Goal: Transaction & Acquisition: Subscribe to service/newsletter

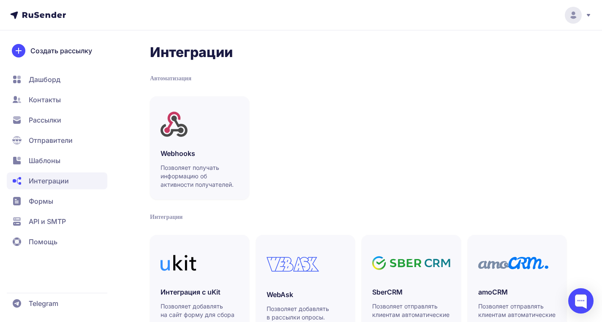
click at [52, 125] on span "Рассылки" at bounding box center [57, 120] width 101 height 17
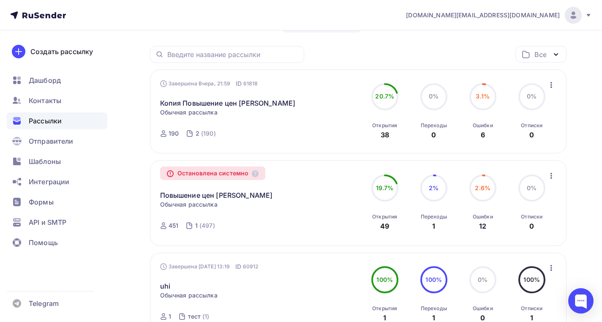
scroll to position [34, 0]
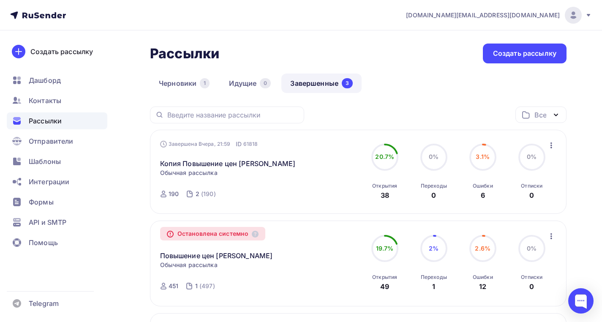
click at [380, 254] on circle at bounding box center [384, 248] width 25 height 25
click at [191, 259] on link "Повышение цен Олмеко" at bounding box center [216, 256] width 113 height 10
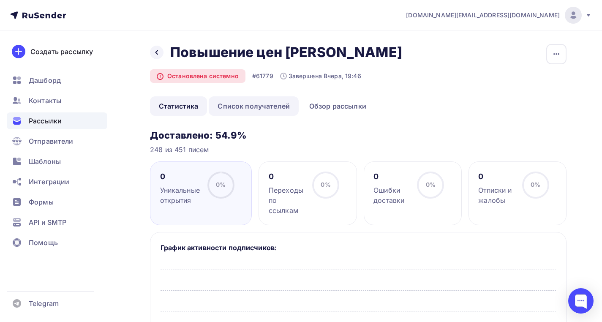
click at [252, 105] on link "Список получателей" at bounding box center [254, 105] width 90 height 19
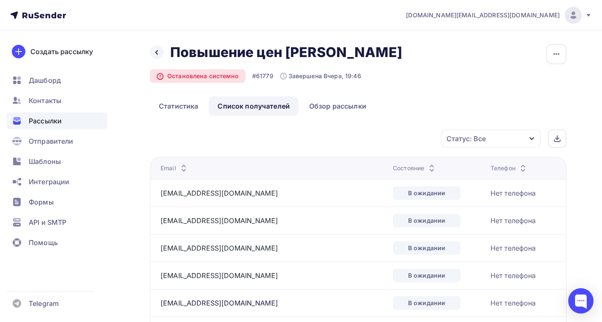
click at [393, 168] on div "Состояние" at bounding box center [415, 168] width 44 height 8
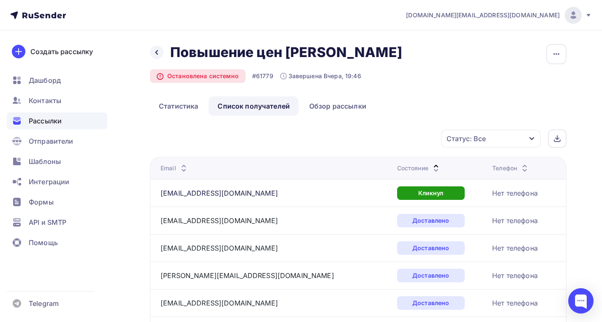
click at [397, 168] on div "Состояние" at bounding box center [419, 168] width 44 height 8
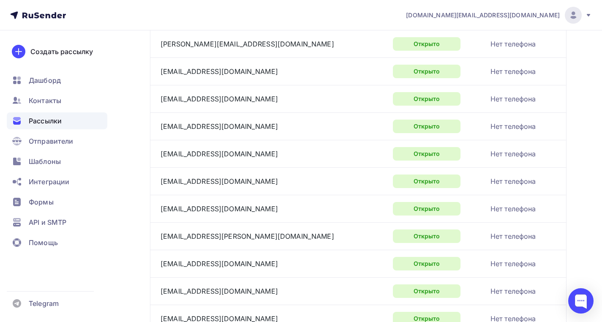
scroll to position [463, 0]
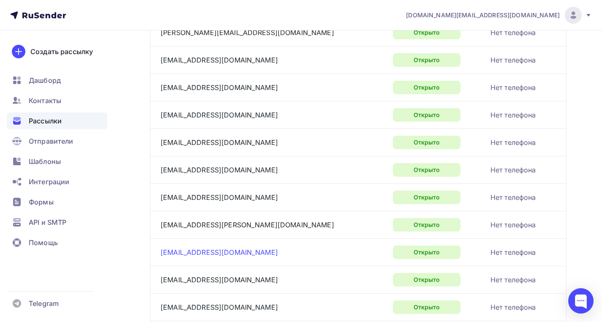
click at [205, 252] on link "vdovin56rus@mail.ru" at bounding box center [219, 252] width 117 height 8
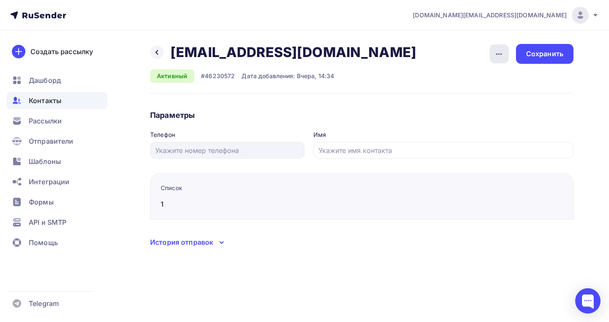
click at [493, 52] on div "button" at bounding box center [498, 53] width 19 height 19
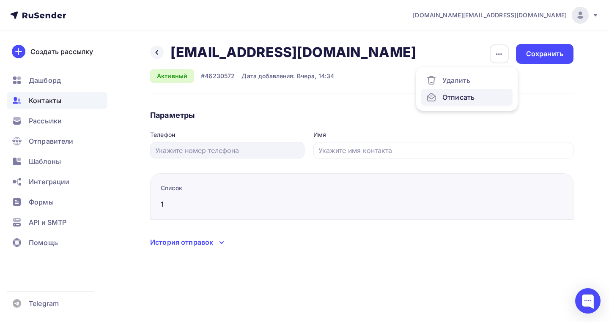
click at [465, 100] on div "Отписать" at bounding box center [466, 97] width 81 height 10
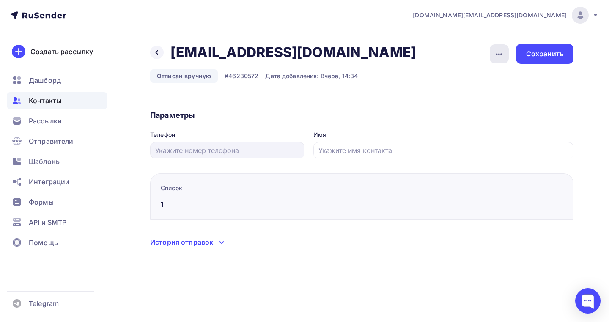
click at [503, 51] on icon "button" at bounding box center [499, 54] width 10 height 10
click at [450, 84] on div "Удалить" at bounding box center [466, 80] width 81 height 10
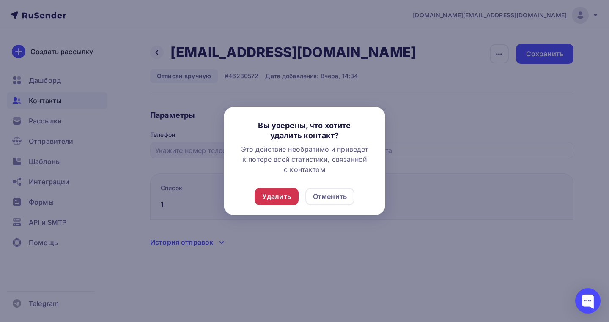
click at [286, 193] on div "Удалить" at bounding box center [276, 196] width 29 height 10
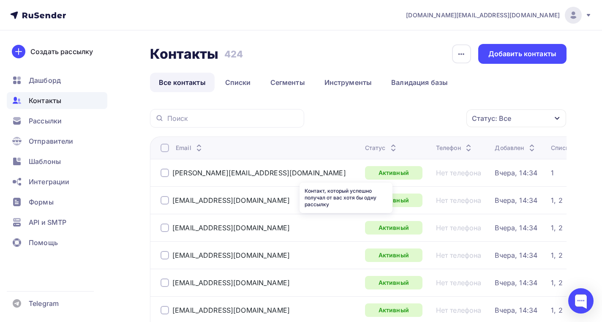
click at [365, 150] on div "Статус" at bounding box center [381, 148] width 33 height 8
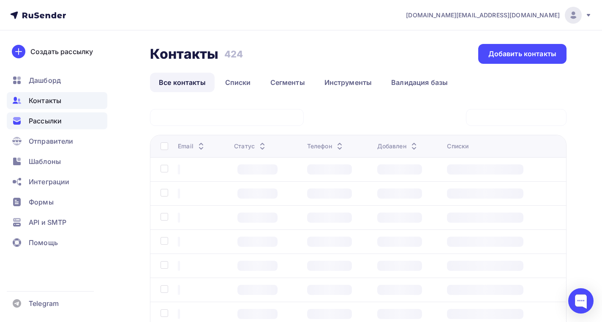
click at [43, 128] on div "Рассылки" at bounding box center [57, 120] width 101 height 17
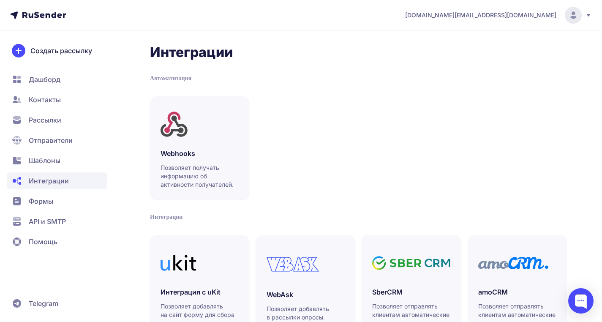
click at [38, 119] on span "Рассылки" at bounding box center [45, 120] width 33 height 10
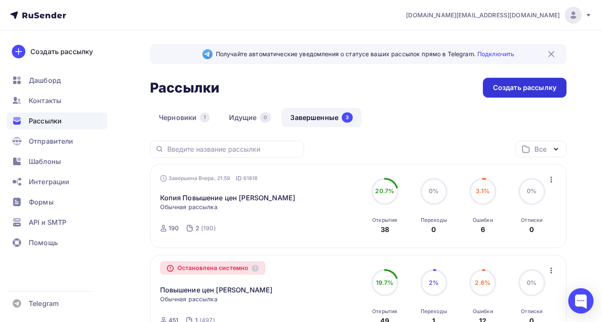
click at [534, 92] on div "Создать рассылку" at bounding box center [524, 88] width 63 height 10
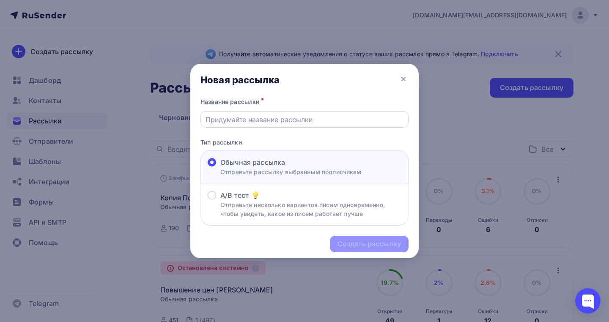
click at [246, 116] on input "text" at bounding box center [304, 120] width 198 height 10
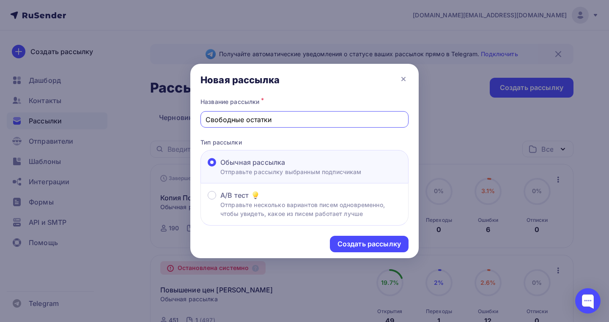
type input "Свободные остатки"
click at [348, 235] on div "Создать рассылку" at bounding box center [304, 244] width 228 height 37
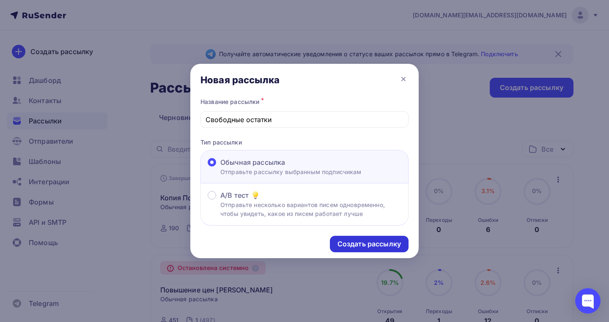
click at [350, 241] on div "Создать рассылку" at bounding box center [368, 244] width 63 height 10
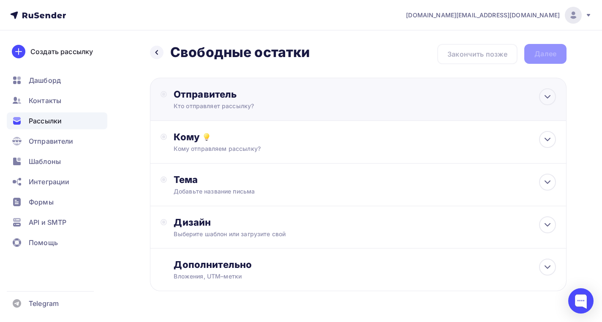
click at [262, 98] on div "Отправитель" at bounding box center [265, 94] width 183 height 12
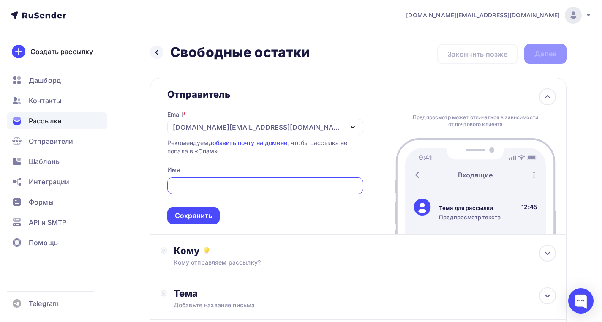
click at [243, 134] on div "[DOMAIN_NAME][EMAIL_ADDRESS][DOMAIN_NAME]" at bounding box center [265, 127] width 196 height 16
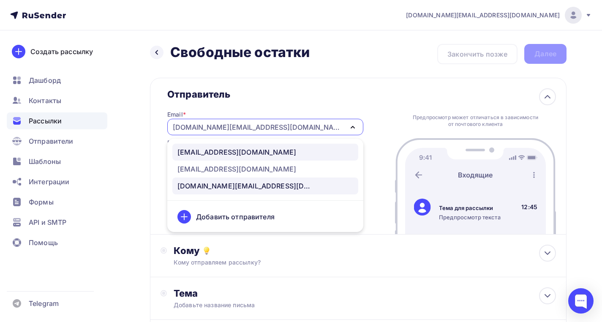
click at [233, 153] on div "info@olmekosmr.ru" at bounding box center [236, 152] width 119 height 10
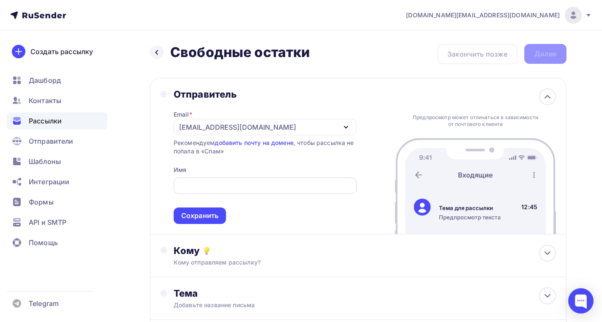
click at [218, 179] on div at bounding box center [265, 185] width 183 height 16
click at [217, 186] on input "text" at bounding box center [264, 186] width 173 height 10
type input "С"
type input "Олмеко Самара"
click at [259, 251] on div "Кому" at bounding box center [365, 251] width 382 height 12
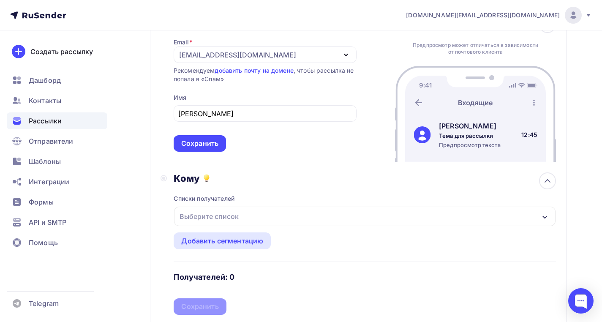
click at [255, 218] on div "Выберите список" at bounding box center [365, 216] width 382 height 19
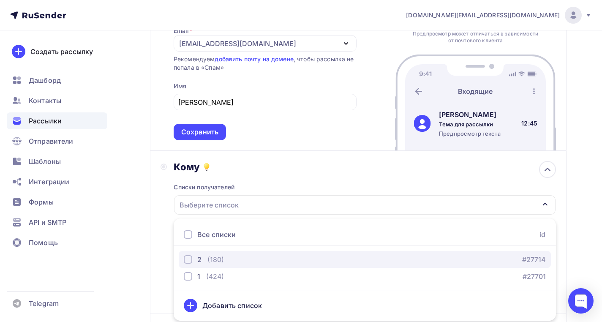
click at [197, 265] on div "2" at bounding box center [199, 259] width 4 height 10
click at [197, 262] on div "2" at bounding box center [193, 259] width 18 height 10
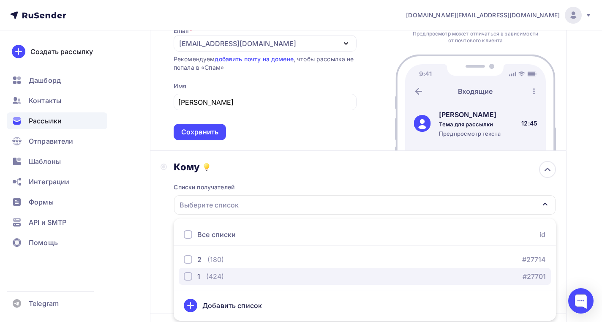
click at [193, 274] on div "1" at bounding box center [192, 276] width 16 height 10
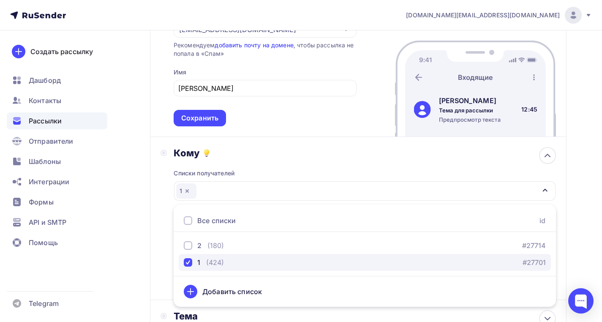
scroll to position [124, 0]
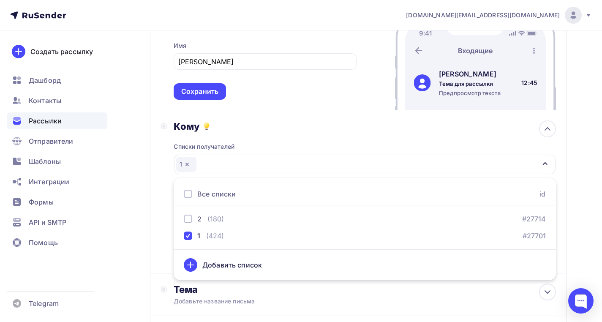
click at [152, 238] on div "Кому Списки получателей 1 Все списки id 2 (180) #27714 1 (424) #27701 Добавить …" at bounding box center [358, 191] width 417 height 163
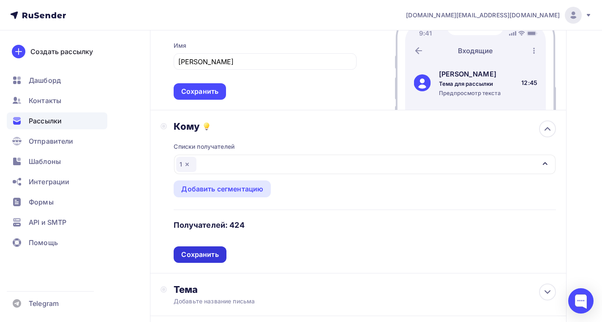
click at [205, 252] on div "Сохранить" at bounding box center [199, 255] width 37 height 10
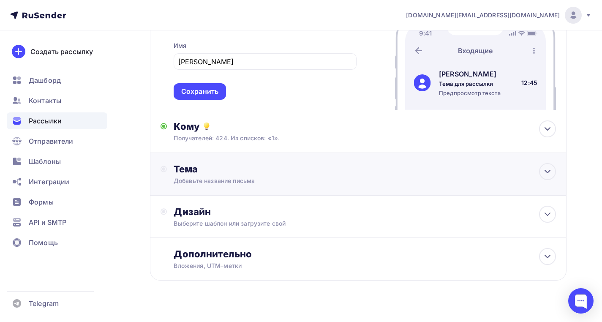
click at [227, 183] on div "Добавьте название письма" at bounding box center [249, 181] width 150 height 8
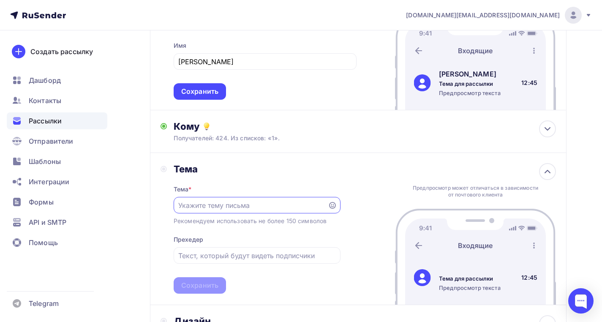
scroll to position [0, 0]
click at [226, 201] on div at bounding box center [257, 205] width 167 height 16
click at [225, 204] on input "text" at bounding box center [250, 205] width 145 height 10
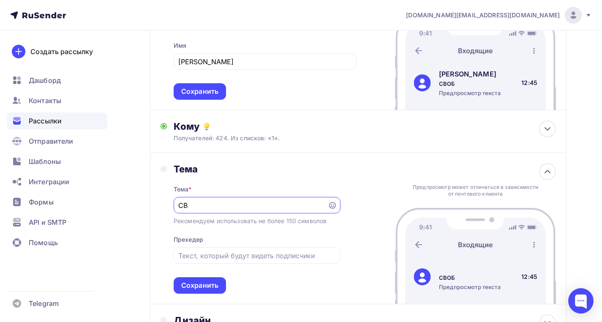
type input "С"
type input "Свободные остатки Олмеко"
click at [258, 284] on div "Тема * Свободные остатки Олмеко Рекомендуем использовать не более 150 символов …" at bounding box center [257, 234] width 167 height 119
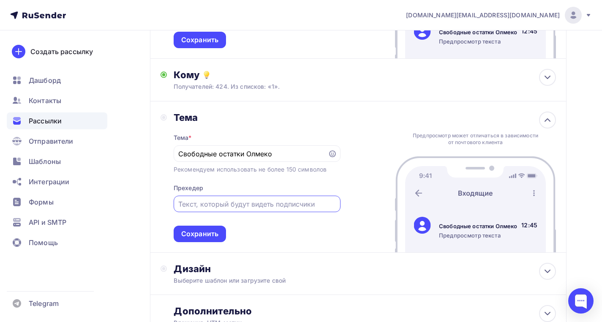
click at [254, 209] on input "text" at bounding box center [256, 204] width 157 height 10
type input "и"
click at [183, 206] on input "распродажа 44%" at bounding box center [256, 204] width 157 height 10
click at [245, 208] on input "Распродажа 44%" at bounding box center [256, 204] width 157 height 10
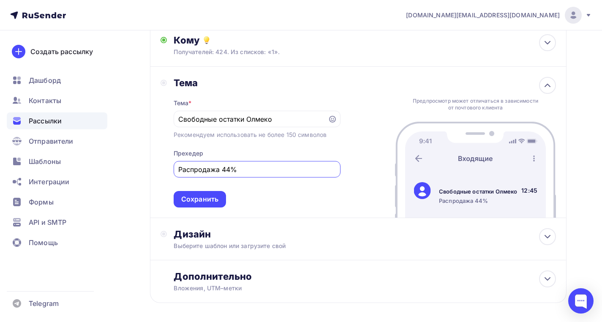
scroll to position [237, 0]
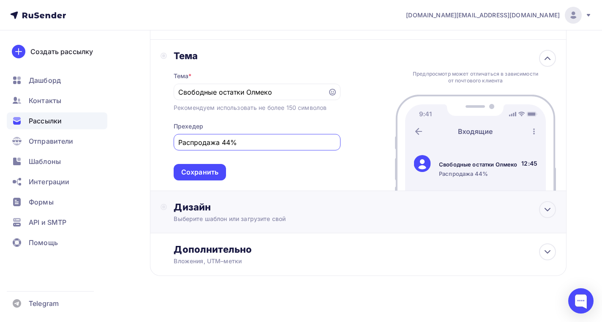
type input "Распродажа 44%"
click at [245, 218] on div "Выберите шаблон или загрузите свой" at bounding box center [346, 219] width 344 height 8
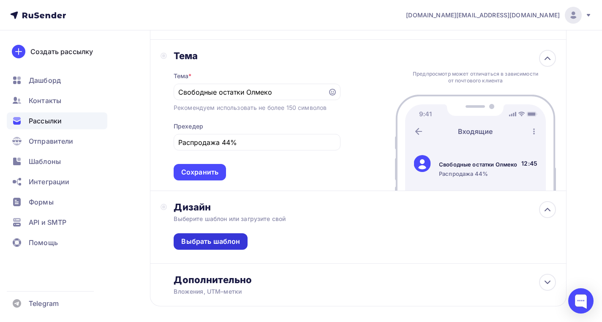
click at [216, 243] on div "Выбрать шаблон" at bounding box center [210, 242] width 59 height 10
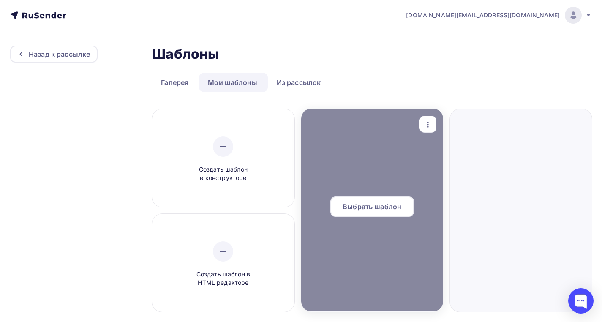
click at [390, 209] on span "Выбрать шаблон" at bounding box center [372, 207] width 59 height 10
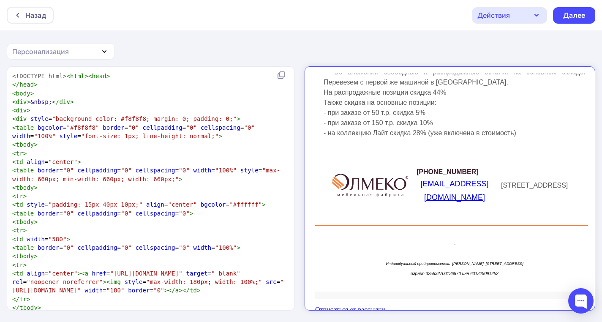
scroll to position [1, 0]
click at [560, 11] on div "Далее" at bounding box center [574, 15] width 42 height 16
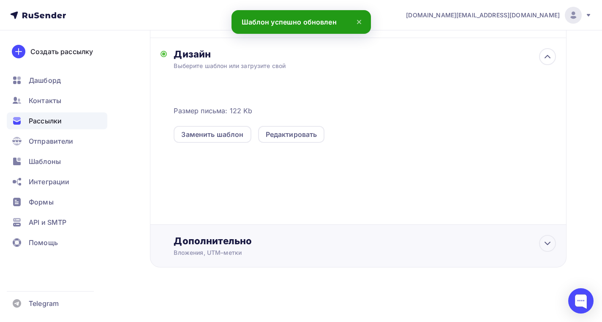
click at [309, 241] on div "Дополнительно" at bounding box center [365, 241] width 382 height 12
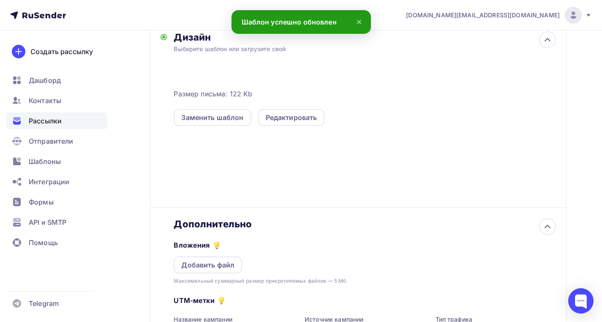
scroll to position [195, 0]
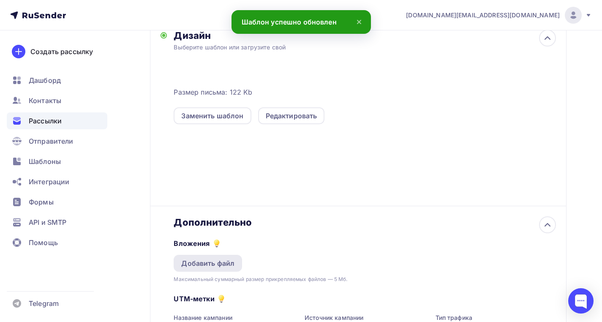
click at [198, 265] on div "Добавить файл" at bounding box center [207, 263] width 53 height 10
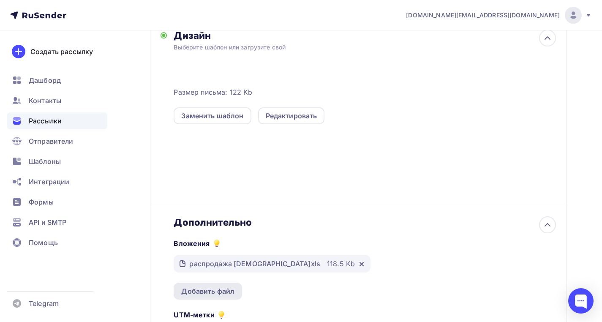
click at [202, 295] on div "Добавить файл" at bounding box center [207, 291] width 53 height 10
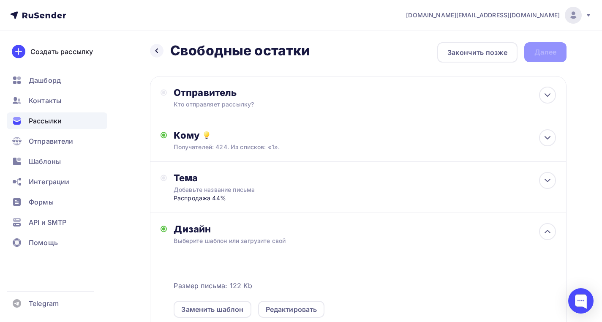
scroll to position [328, 0]
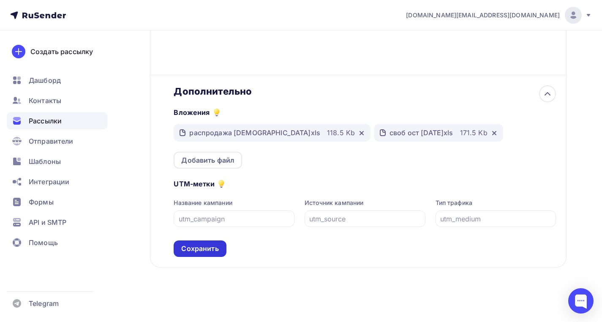
click at [194, 250] on div "Сохранить" at bounding box center [199, 249] width 37 height 10
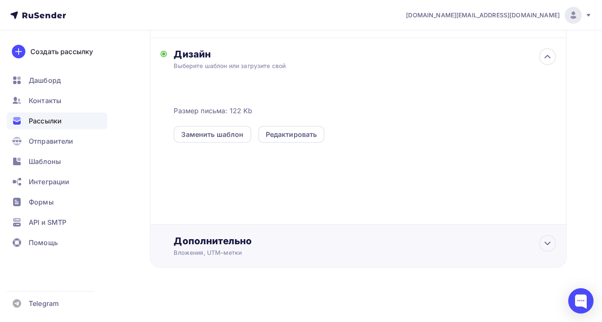
scroll to position [0, 0]
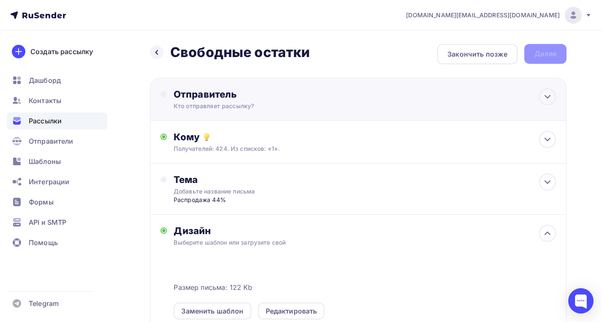
click at [267, 116] on div "Отправитель Кто отправляет рассылку? Email * lsn.ru@yandex.ru info@olmekosmr.ru…" at bounding box center [358, 99] width 417 height 43
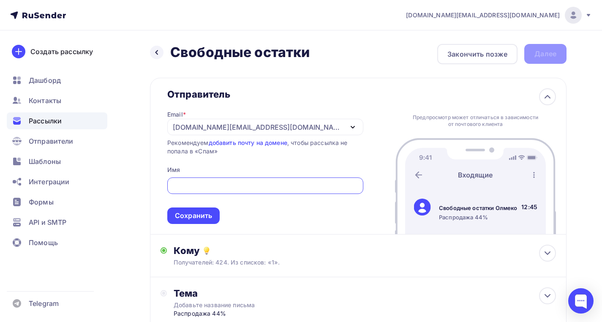
click at [250, 183] on input "text" at bounding box center [265, 186] width 186 height 10
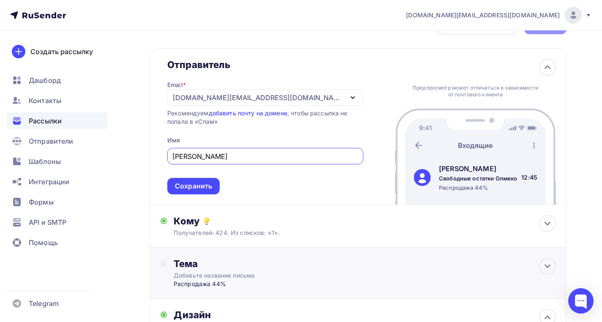
scroll to position [44, 0]
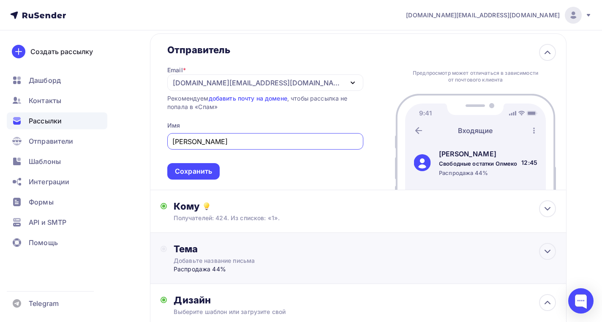
type input "Олмеко Самара"
click at [225, 255] on div "Тема" at bounding box center [257, 249] width 167 height 12
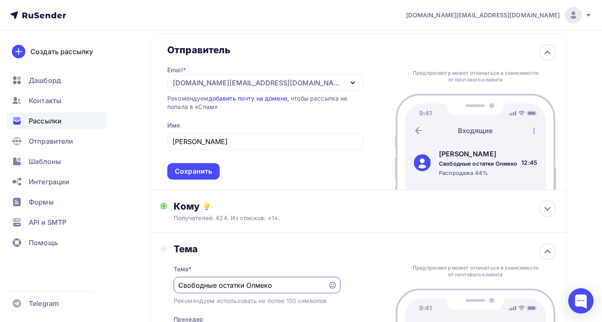
scroll to position [0, 0]
click at [264, 286] on input "Свободные остатки Олмеко" at bounding box center [250, 285] width 145 height 10
type input "Свободные остатки"
click at [294, 271] on div "Тема * Свободные остатки Рекомендуем использовать не более 150 символов Прехеде…" at bounding box center [257, 314] width 167 height 119
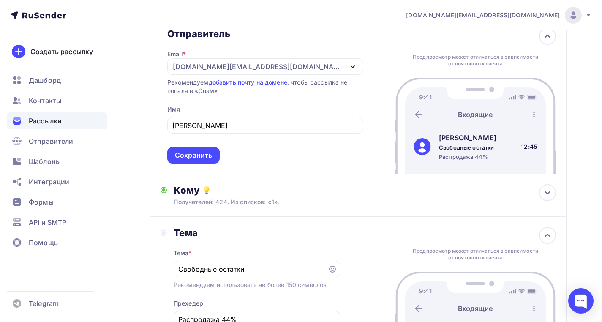
scroll to position [103, 0]
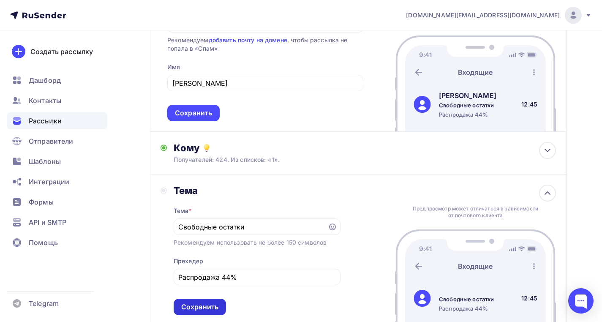
click at [206, 305] on div "Сохранить" at bounding box center [199, 307] width 37 height 10
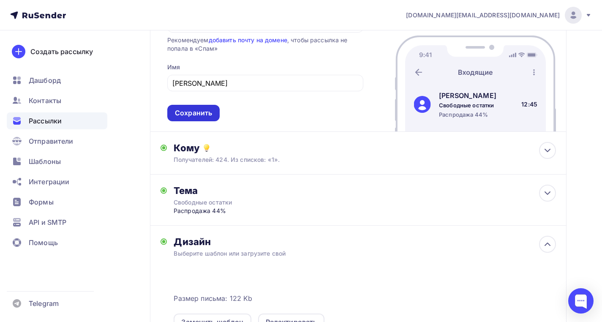
click at [206, 118] on div "Сохранить" at bounding box center [193, 113] width 37 height 10
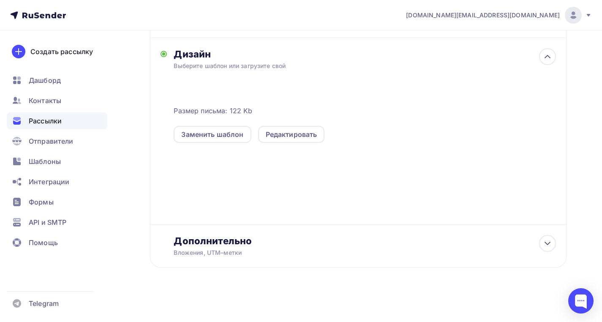
scroll to position [0, 0]
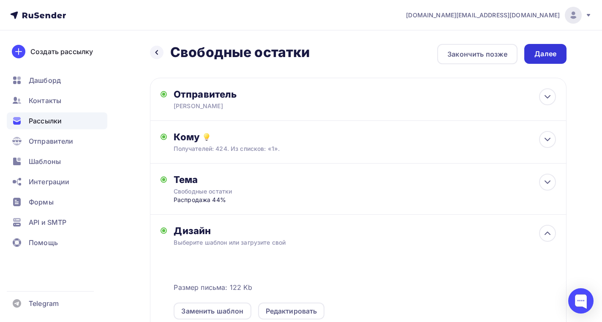
click at [541, 55] on div "Далее" at bounding box center [546, 54] width 22 height 10
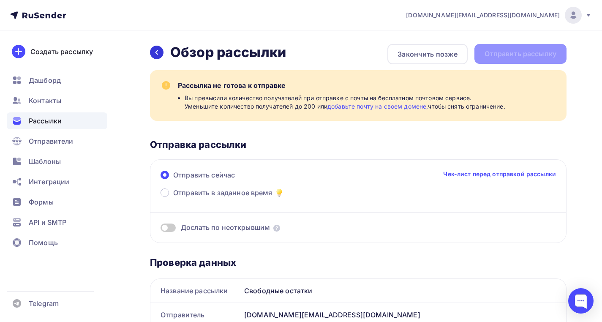
click at [151, 51] on div at bounding box center [157, 53] width 14 height 14
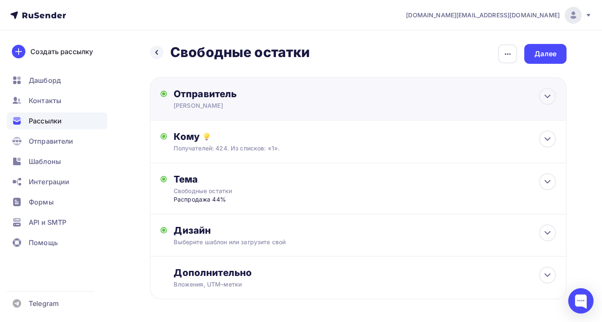
click at [224, 104] on div "Олмеко Самара" at bounding box center [256, 105] width 165 height 8
type input "Олмеко Самара"
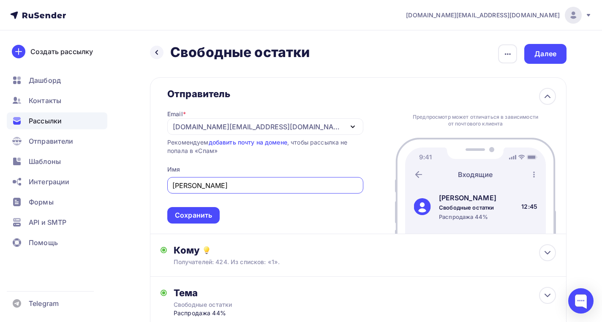
click at [229, 117] on div "Email * lsn.ru@yandex.ru info@olmekosmr.ru olmeko.smr@yandex.ru lsn.ru@yandex.r…" at bounding box center [265, 162] width 196 height 124
click at [228, 126] on div "[DOMAIN_NAME][EMAIL_ADDRESS][DOMAIN_NAME]" at bounding box center [258, 127] width 170 height 10
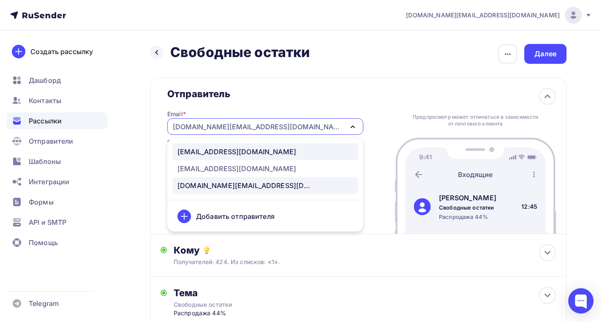
click at [218, 147] on div "info@olmekosmr.ru" at bounding box center [236, 152] width 119 height 10
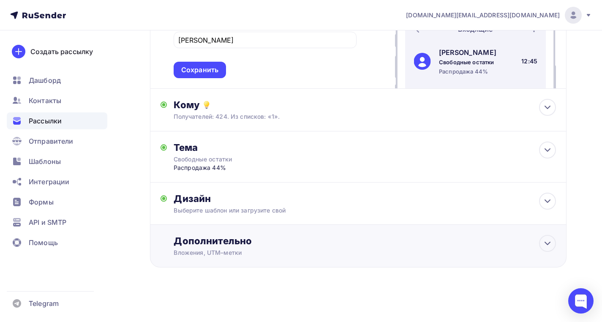
click at [294, 248] on div "Дополнительно Вложения, UTM–метки Вложения распродажа 8 окт.xls 118.5 Kb своб о…" at bounding box center [365, 246] width 382 height 22
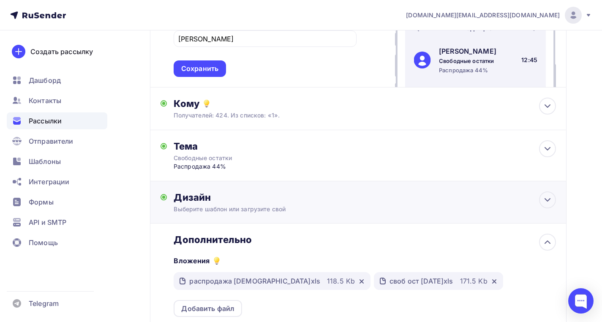
click at [300, 213] on div "Выберите шаблон или загрузите свой" at bounding box center [346, 209] width 344 height 8
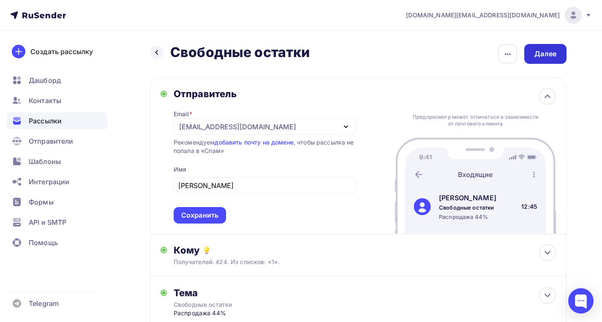
click at [540, 52] on div "Далее" at bounding box center [546, 54] width 22 height 10
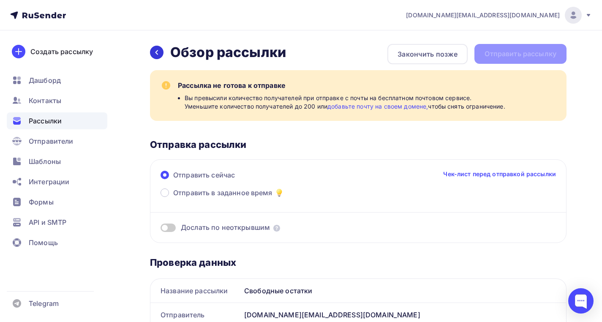
click at [158, 50] on icon at bounding box center [156, 52] width 7 height 7
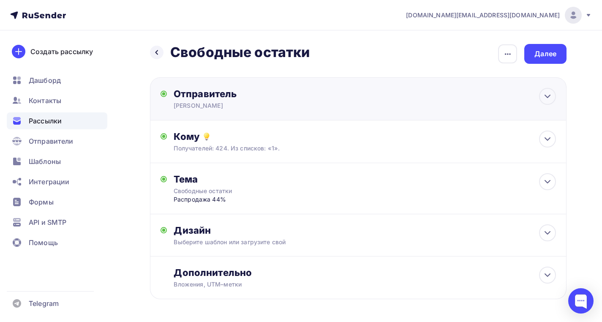
click at [216, 103] on div "Олмеко Самара" at bounding box center [256, 105] width 165 height 8
type input "Олмеко Самара"
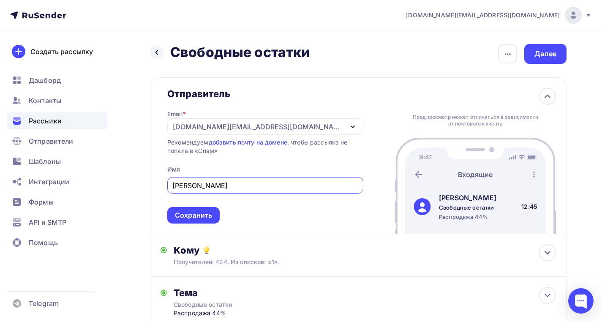
click at [210, 122] on div "[DOMAIN_NAME][EMAIL_ADDRESS][DOMAIN_NAME]" at bounding box center [258, 127] width 170 height 10
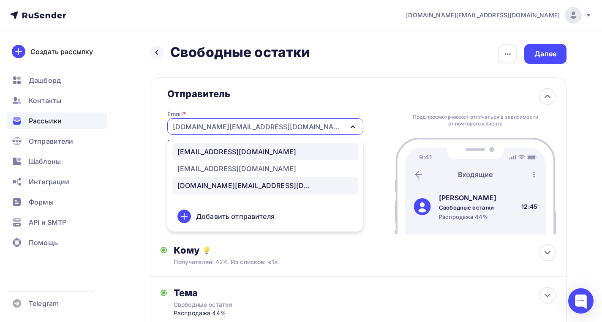
click at [200, 153] on div "info@olmekosmr.ru" at bounding box center [236, 152] width 119 height 10
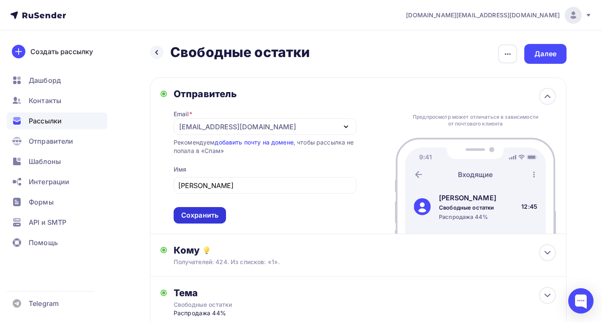
click at [191, 211] on div "Сохранить" at bounding box center [199, 215] width 37 height 10
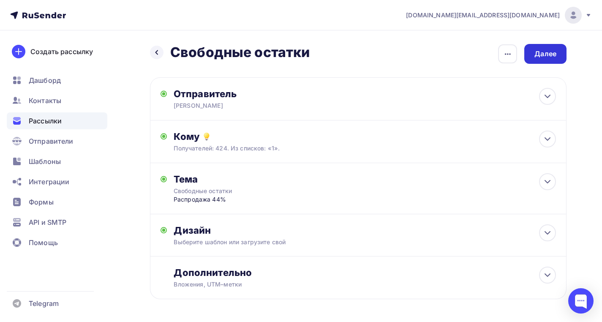
click at [532, 54] on div "Далее" at bounding box center [545, 54] width 42 height 20
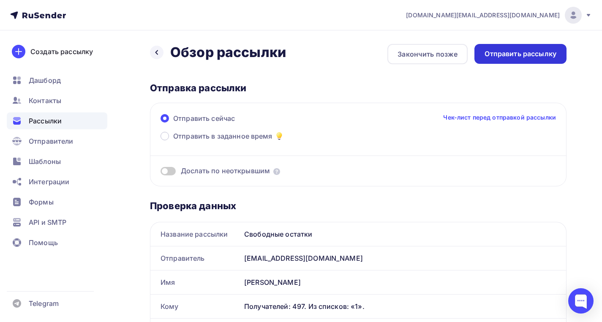
click at [479, 53] on div "Отправить рассылку" at bounding box center [521, 54] width 92 height 20
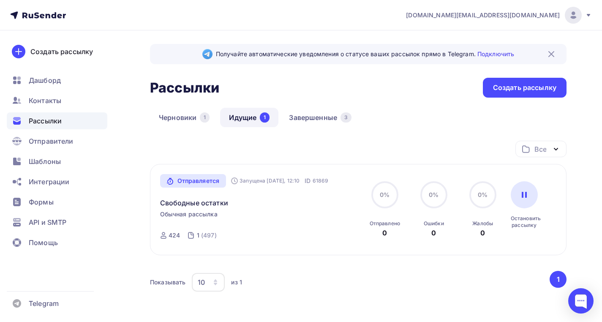
click at [235, 117] on link "Идущие 1" at bounding box center [249, 117] width 58 height 19
click at [170, 116] on link "Черновики 1" at bounding box center [184, 117] width 68 height 19
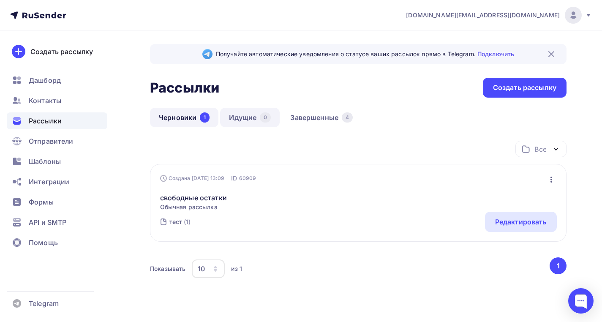
click at [236, 116] on link "Идущие 0" at bounding box center [250, 117] width 60 height 19
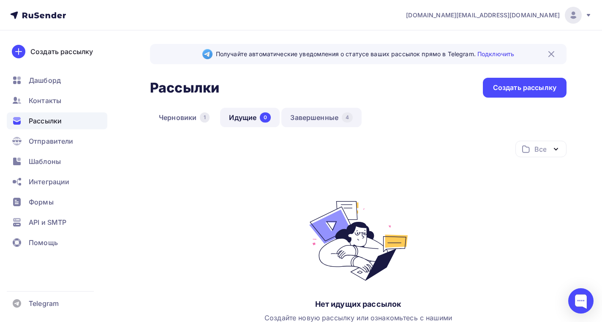
click at [300, 119] on link "Завершенные 4" at bounding box center [321, 117] width 80 height 19
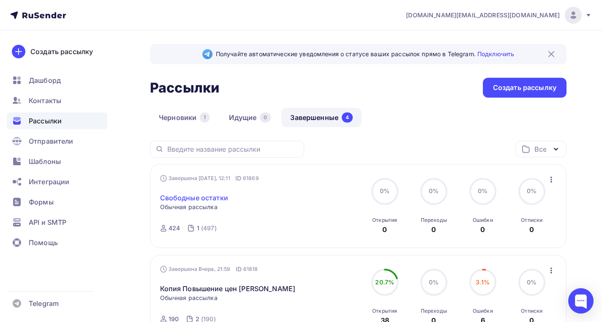
click at [210, 199] on link "Свободные остатки" at bounding box center [194, 198] width 68 height 10
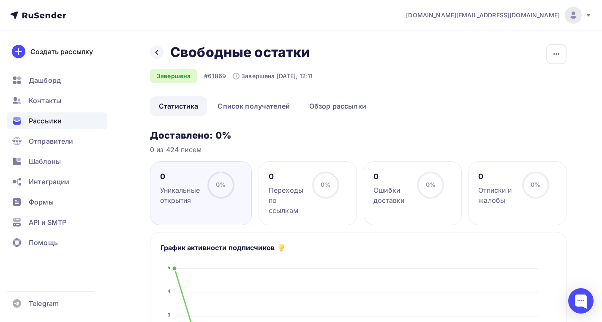
click at [165, 54] on div "Назад Свободные остатки Свободные остатки" at bounding box center [233, 52] width 166 height 17
click at [161, 54] on div at bounding box center [157, 53] width 14 height 14
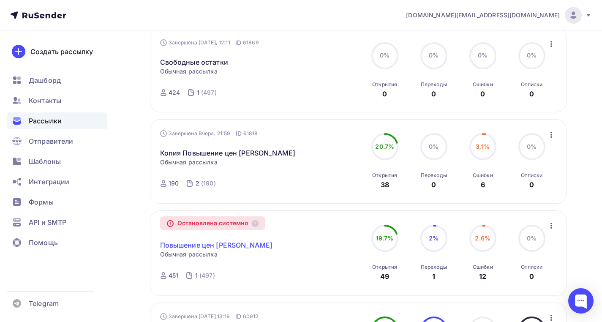
scroll to position [86, 0]
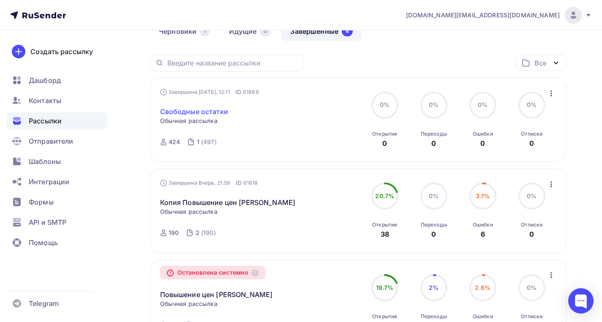
click at [197, 111] on link "Свободные остатки" at bounding box center [194, 111] width 68 height 10
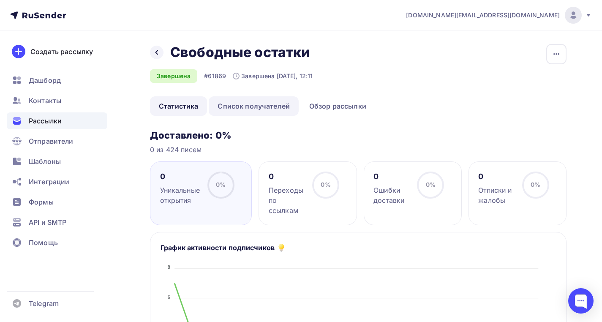
click at [223, 112] on link "Список получателей" at bounding box center [254, 105] width 90 height 19
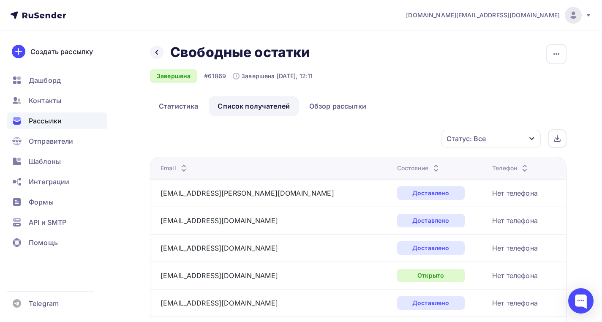
click at [397, 168] on div "Состояние" at bounding box center [419, 168] width 44 height 8
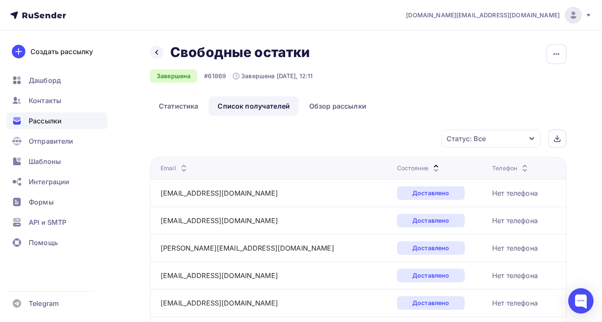
click at [397, 169] on div "Состояние" at bounding box center [419, 168] width 44 height 8
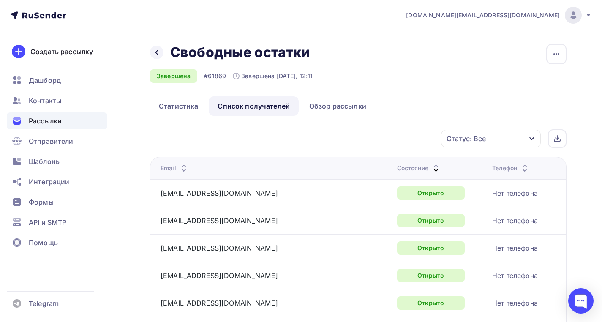
click at [51, 120] on span "Рассылки" at bounding box center [45, 121] width 33 height 10
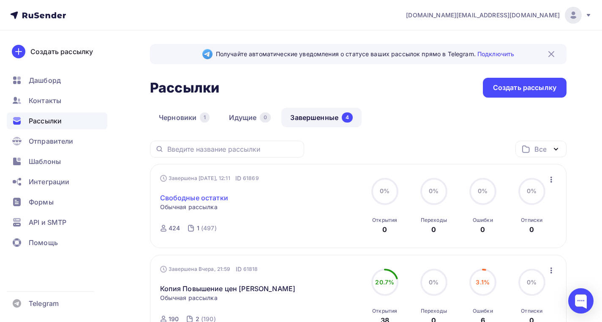
click at [193, 195] on link "Свободные остатки" at bounding box center [194, 198] width 68 height 10
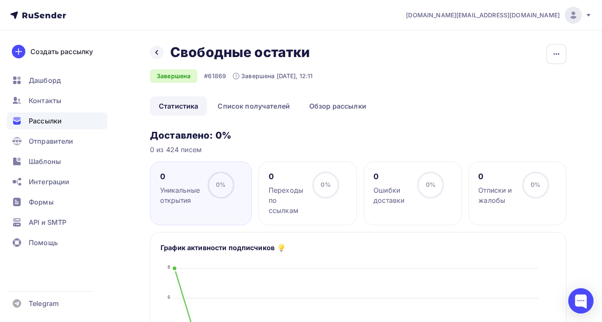
click at [211, 186] on circle at bounding box center [220, 184] width 25 height 25
click at [549, 54] on button "button" at bounding box center [556, 54] width 20 height 20
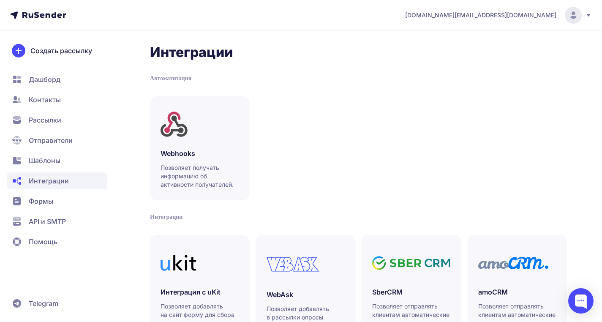
click at [82, 77] on span "Дашборд" at bounding box center [57, 79] width 101 height 17
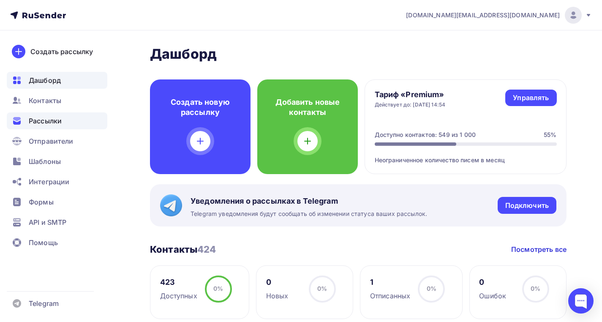
click at [65, 124] on div "Рассылки" at bounding box center [57, 120] width 101 height 17
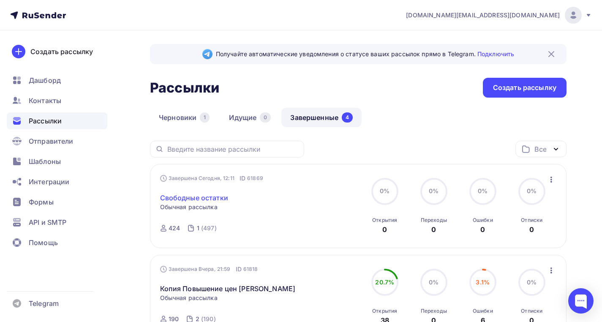
click at [200, 198] on link "Свободные остатки" at bounding box center [194, 198] width 68 height 10
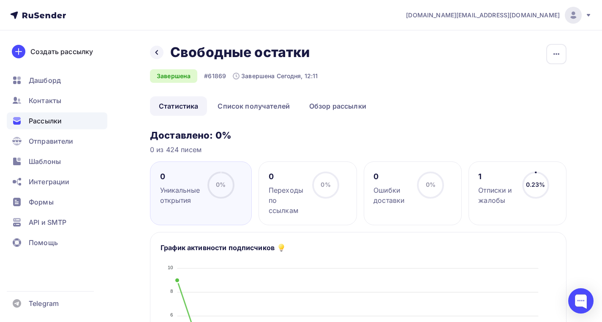
drag, startPoint x: 227, startPoint y: 132, endPoint x: 247, endPoint y: 132, distance: 19.9
click at [247, 132] on h3 "Доставлено: 0%" at bounding box center [358, 135] width 417 height 12
click at [260, 106] on link "Список получателей" at bounding box center [254, 105] width 90 height 19
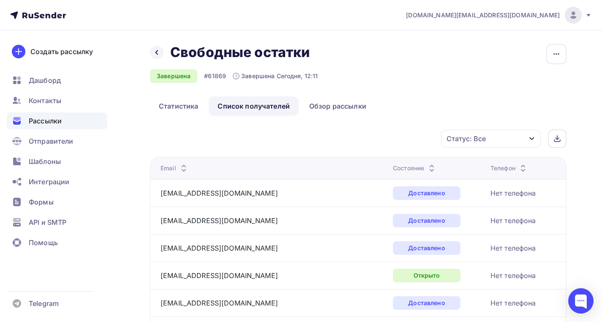
click at [393, 168] on div "Состояние" at bounding box center [415, 168] width 44 height 8
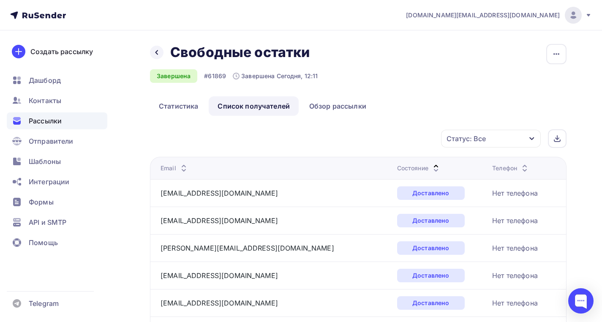
click at [397, 168] on div "Состояние" at bounding box center [419, 168] width 44 height 8
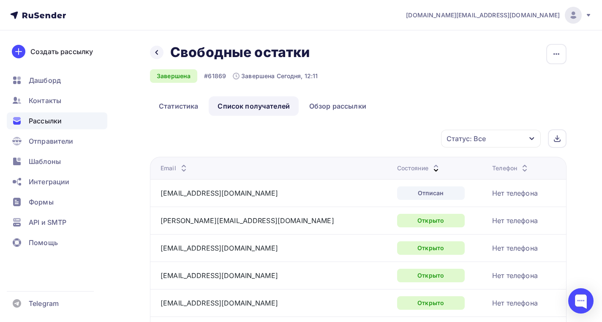
scroll to position [49, 0]
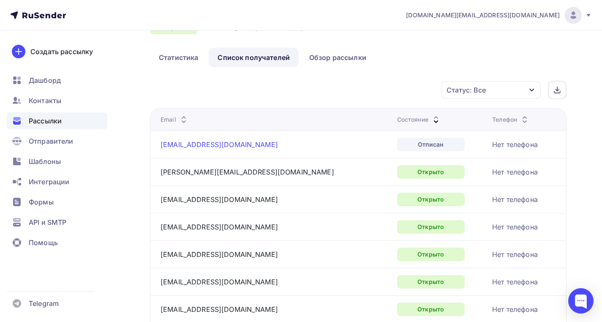
click at [172, 147] on link "zki1977@mail.ru" at bounding box center [219, 144] width 117 height 8
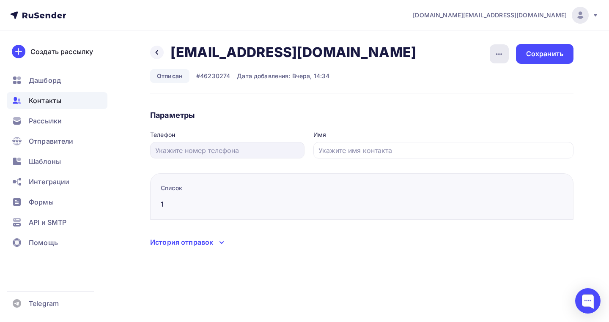
click at [497, 52] on icon "button" at bounding box center [499, 54] width 10 height 10
click at [459, 88] on link "Удалить" at bounding box center [466, 80] width 91 height 17
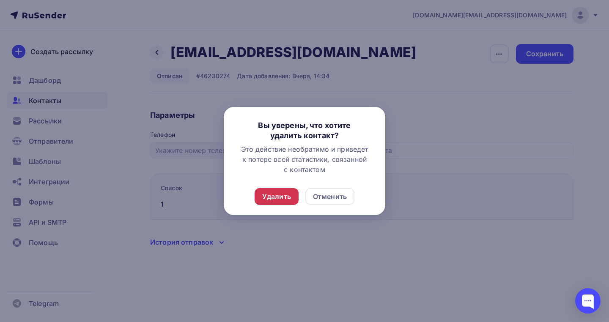
click at [288, 194] on div "Удалить" at bounding box center [276, 196] width 29 height 10
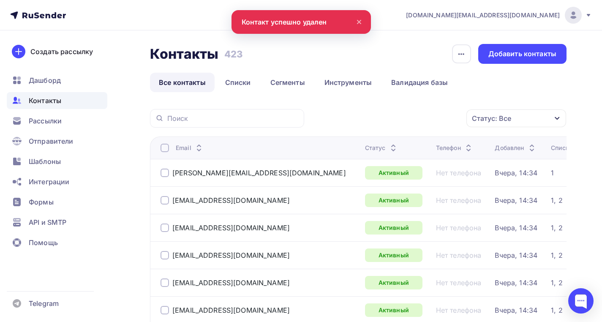
click at [362, 142] on th "Статус" at bounding box center [397, 147] width 71 height 22
click at [365, 145] on div "Статус" at bounding box center [381, 148] width 33 height 8
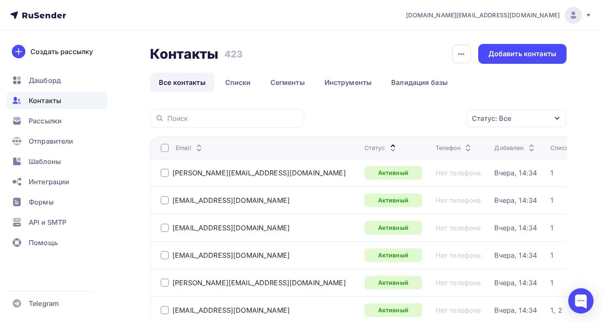
click at [365, 145] on div "Статус" at bounding box center [381, 148] width 33 height 8
click at [22, 105] on div "Контакты" at bounding box center [57, 100] width 101 height 17
click at [37, 127] on div "Рассылки" at bounding box center [57, 120] width 101 height 17
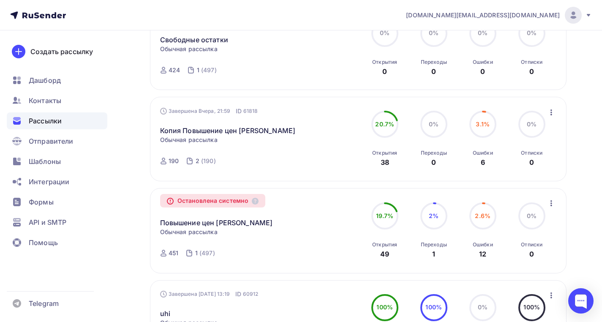
scroll to position [86, 0]
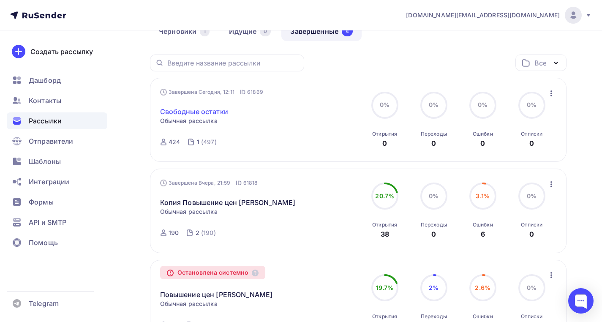
click at [164, 112] on link "Свободные остатки" at bounding box center [194, 111] width 68 height 10
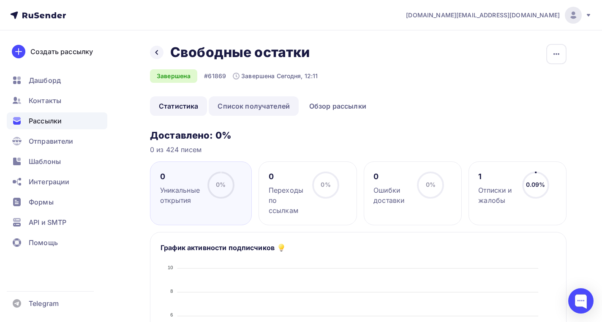
click at [255, 104] on link "Список получателей" at bounding box center [254, 105] width 90 height 19
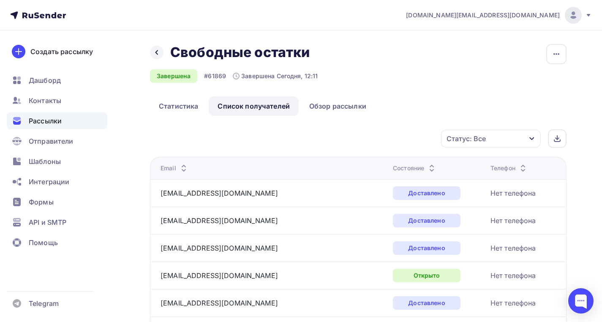
click at [393, 168] on div "Состояние" at bounding box center [415, 168] width 44 height 8
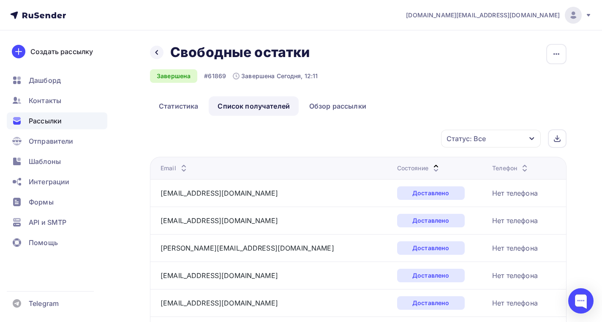
click at [397, 168] on div "Состояние" at bounding box center [419, 168] width 44 height 8
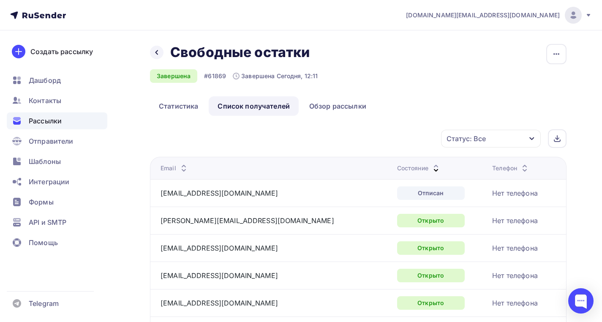
scroll to position [259, 0]
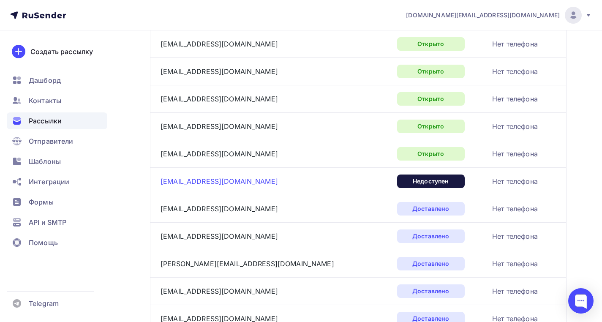
click at [169, 182] on link "buh3@52bg.ru" at bounding box center [219, 181] width 117 height 8
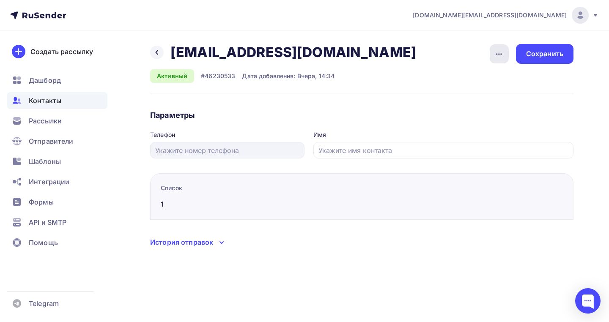
click at [491, 53] on div "button" at bounding box center [498, 53] width 19 height 19
click at [456, 79] on div "Удалить" at bounding box center [466, 80] width 81 height 10
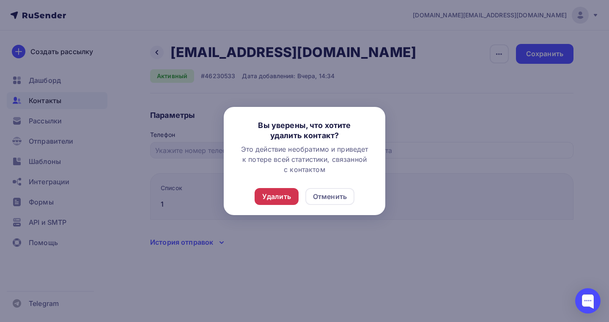
click at [276, 194] on div "Удалить" at bounding box center [276, 196] width 29 height 10
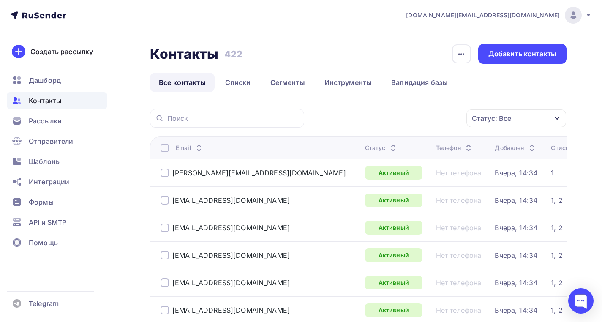
click at [362, 142] on th "Статус" at bounding box center [397, 147] width 71 height 22
click at [54, 125] on span "Рассылки" at bounding box center [45, 121] width 33 height 10
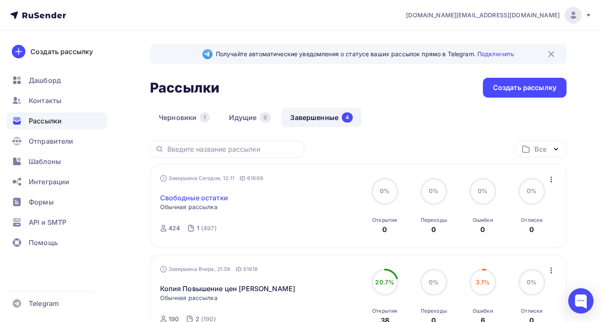
click at [197, 194] on link "Свободные остатки" at bounding box center [194, 198] width 68 height 10
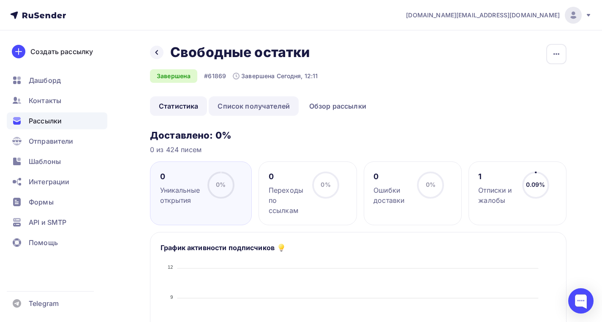
click at [257, 109] on link "Список получателей" at bounding box center [254, 105] width 90 height 19
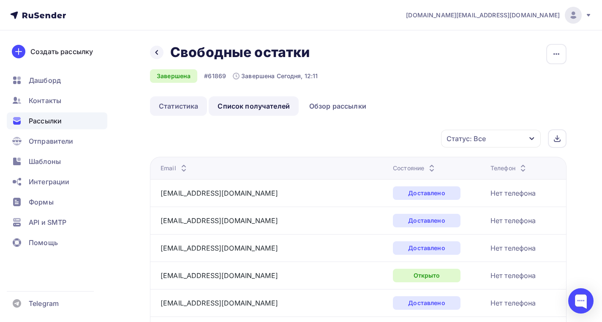
click at [183, 104] on link "Статистика" at bounding box center [178, 105] width 57 height 19
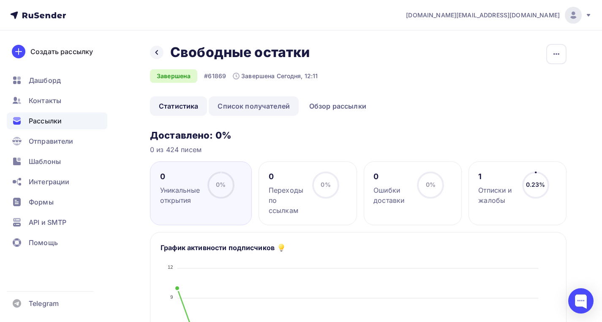
click at [230, 103] on link "Список получателей" at bounding box center [254, 105] width 90 height 19
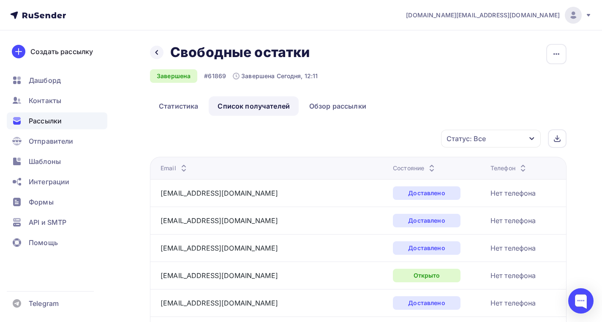
click at [393, 166] on div "Состояние" at bounding box center [415, 168] width 44 height 8
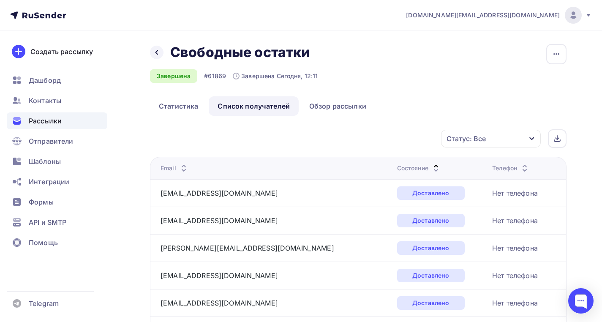
click at [397, 166] on div "Состояние" at bounding box center [419, 168] width 44 height 8
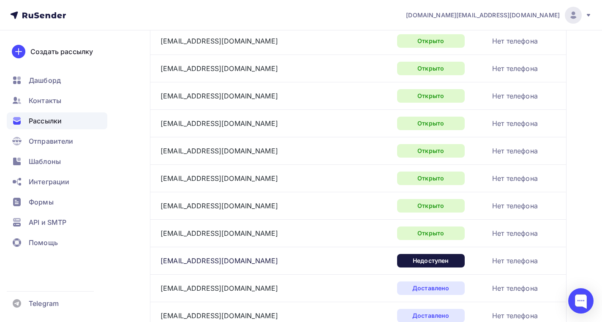
scroll to position [219, 0]
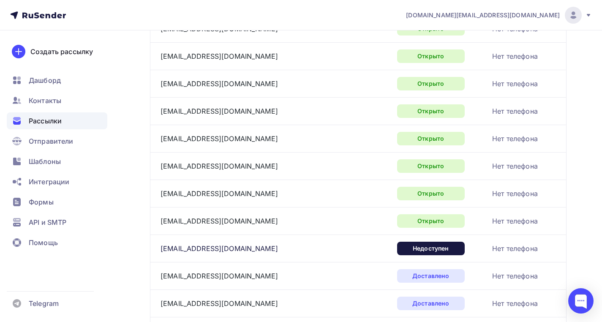
click at [169, 244] on div "buh3@52bg.ru" at bounding box center [219, 248] width 117 height 10
click at [169, 248] on div "buh3@52bg.ru" at bounding box center [219, 248] width 117 height 10
click at [82, 120] on div "Рассылки" at bounding box center [57, 120] width 101 height 17
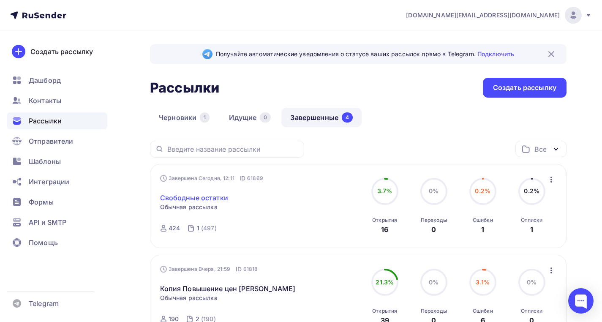
click at [204, 197] on link "Свободные остатки" at bounding box center [194, 198] width 68 height 10
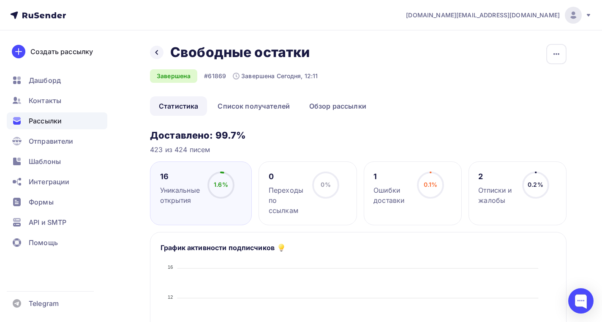
click at [397, 187] on div "Ошибки доставки" at bounding box center [392, 195] width 36 height 20
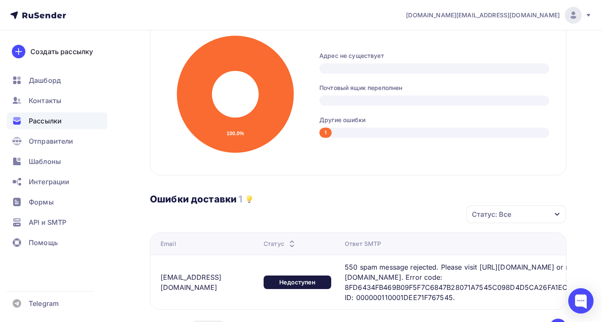
scroll to position [232, 0]
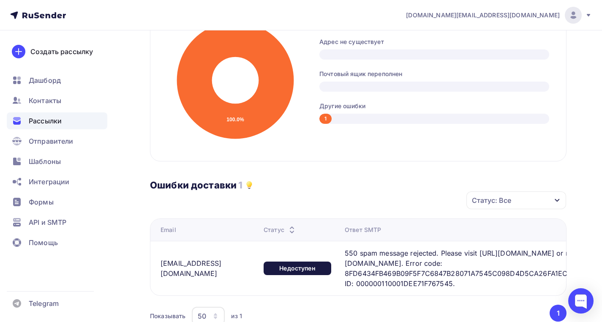
click at [190, 275] on div "buh3@52bg.ru" at bounding box center [206, 268] width 90 height 20
click at [252, 272] on div "В данный момент времени контакт недоступен" at bounding box center [264, 272] width 93 height 24
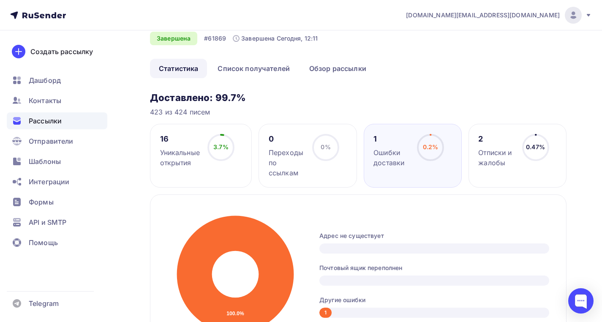
scroll to position [0, 0]
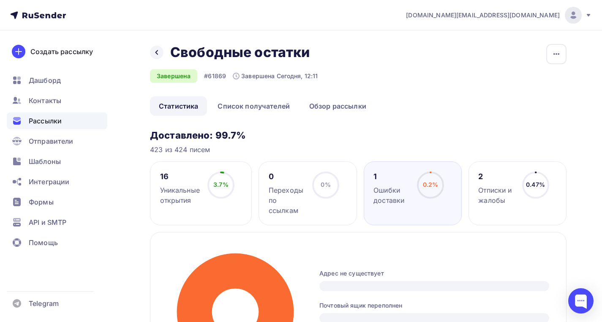
click at [377, 194] on div "Ошибки доставки" at bounding box center [392, 195] width 36 height 20
click at [489, 178] on div "2" at bounding box center [496, 177] width 36 height 10
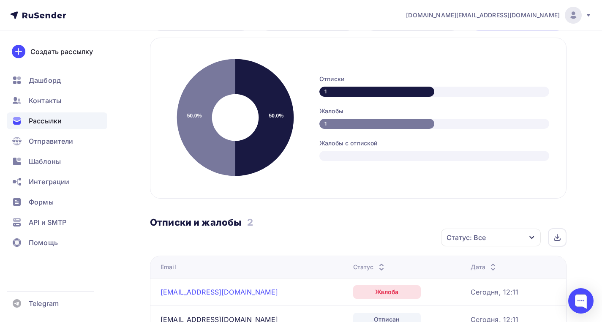
scroll to position [240, 0]
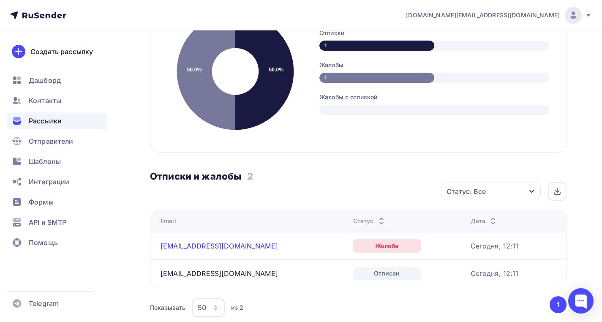
click at [210, 248] on link "ural_dom70@mail.ru" at bounding box center [219, 246] width 117 height 8
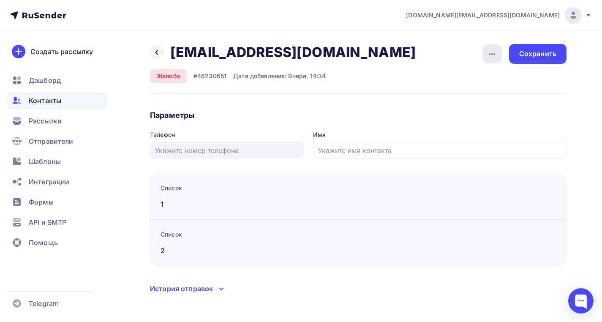
click at [485, 49] on div "button" at bounding box center [492, 53] width 19 height 19
click at [457, 85] on link "Удалить" at bounding box center [460, 80] width 91 height 17
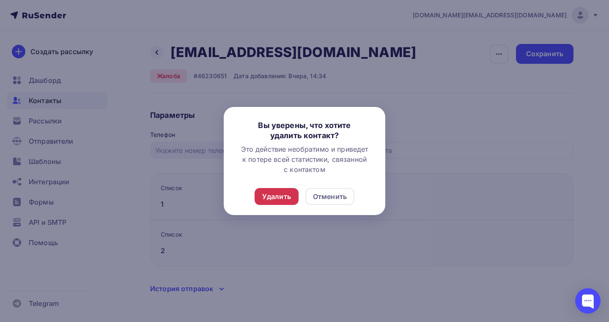
click at [281, 205] on div "Удалить" at bounding box center [276, 196] width 44 height 17
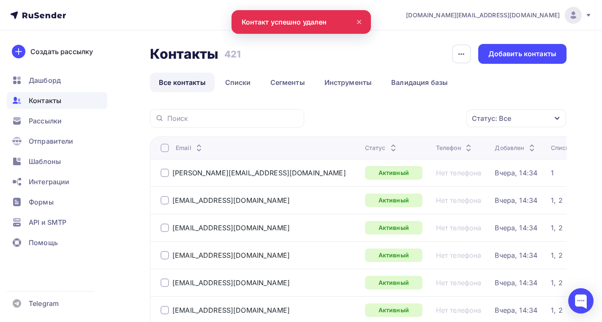
click at [196, 76] on link "Все контакты" at bounding box center [182, 82] width 65 height 19
click at [56, 103] on span "Контакты" at bounding box center [45, 101] width 33 height 10
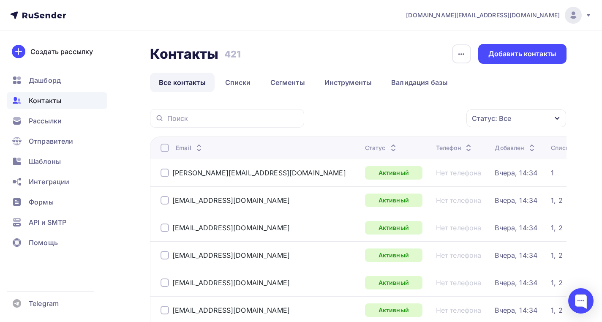
click at [179, 82] on link "Все контакты" at bounding box center [182, 82] width 65 height 19
click at [54, 131] on ul "Дашборд Контакты Рассылки Отправители Шаблоны Интеграции Формы API и SMTP Помощь" at bounding box center [57, 164] width 101 height 184
click at [54, 127] on div "Рассылки" at bounding box center [57, 120] width 101 height 17
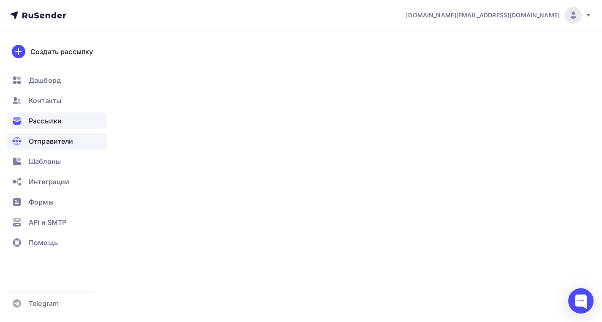
click at [54, 142] on span "Отправители" at bounding box center [51, 141] width 45 height 10
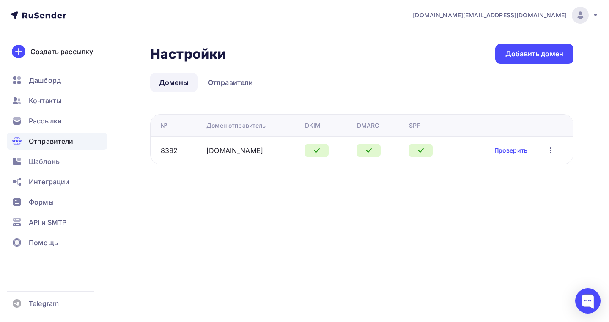
click at [44, 133] on div "Отправители" at bounding box center [57, 141] width 101 height 17
click at [44, 127] on div "Рассылки" at bounding box center [57, 120] width 101 height 17
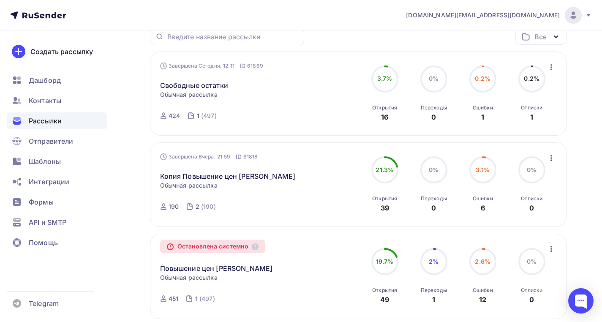
scroll to position [98, 0]
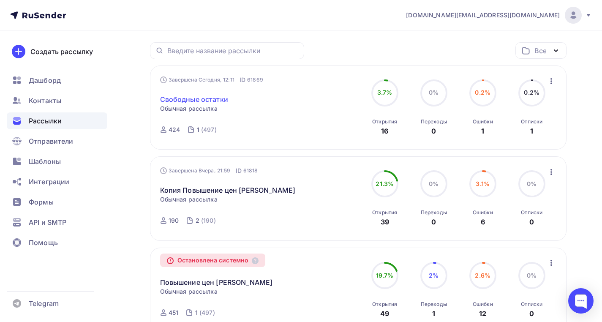
click at [197, 101] on link "Свободные остатки" at bounding box center [194, 99] width 68 height 10
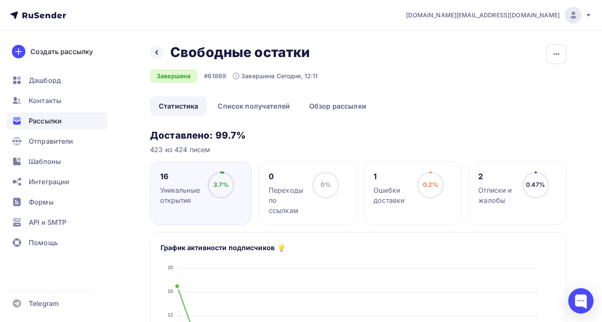
click at [483, 188] on div "Отписки и жалобы" at bounding box center [496, 195] width 36 height 20
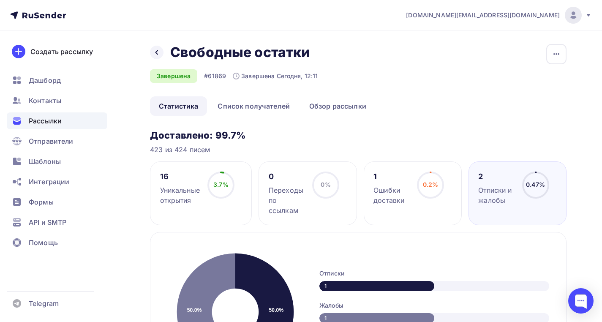
click at [389, 187] on div "Ошибки доставки" at bounding box center [392, 195] width 36 height 20
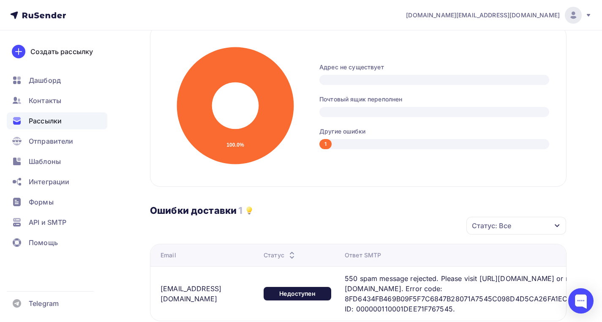
scroll to position [272, 0]
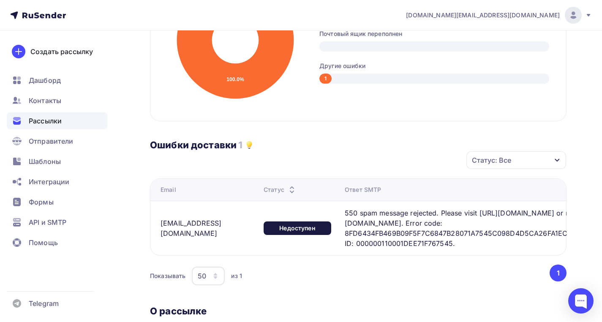
click at [185, 236] on div "buh3@52bg.ru" at bounding box center [206, 228] width 90 height 20
click at [270, 232] on div "В данный момент времени контакт недоступен" at bounding box center [264, 232] width 93 height 24
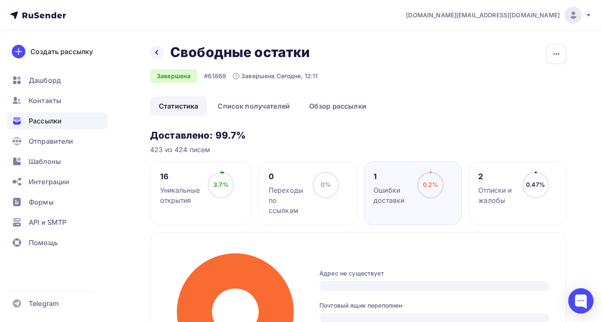
click at [184, 181] on div "16" at bounding box center [180, 177] width 40 height 10
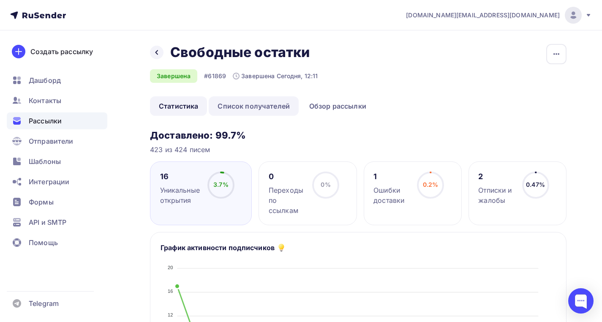
click at [265, 105] on link "Список получателей" at bounding box center [254, 105] width 90 height 19
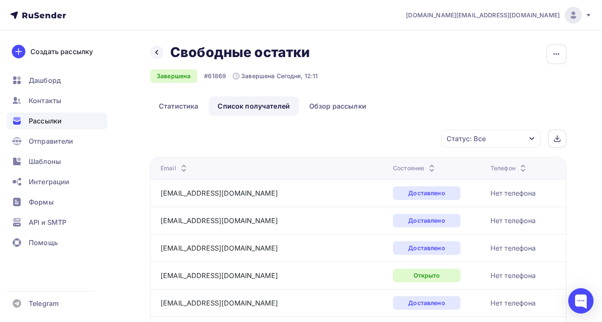
click at [393, 170] on div "Состояние" at bounding box center [415, 168] width 44 height 8
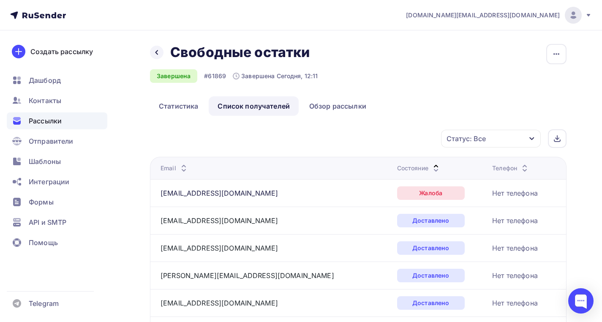
click at [397, 167] on div "Состояние" at bounding box center [419, 168] width 44 height 8
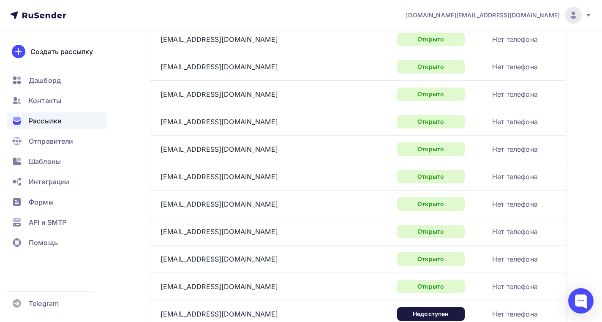
scroll to position [336, 0]
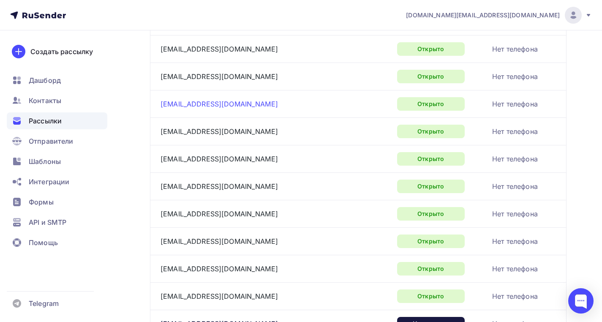
click at [175, 107] on link "ooo.diksi@mail.ru" at bounding box center [219, 104] width 117 height 8
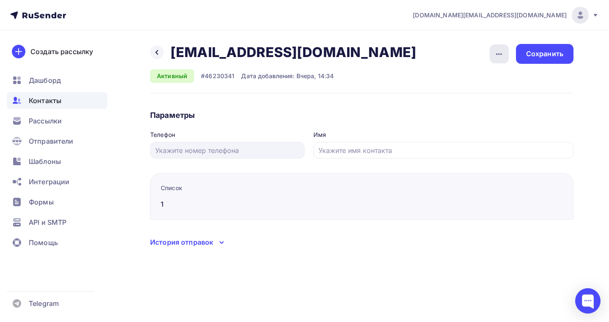
drag, startPoint x: 512, startPoint y: 59, endPoint x: 505, endPoint y: 55, distance: 7.8
click at [511, 59] on div "Удалить Отписать Сохранить" at bounding box center [531, 54] width 84 height 20
click at [501, 54] on icon "button" at bounding box center [499, 54] width 6 height 2
click at [462, 80] on div "Удалить" at bounding box center [466, 80] width 81 height 10
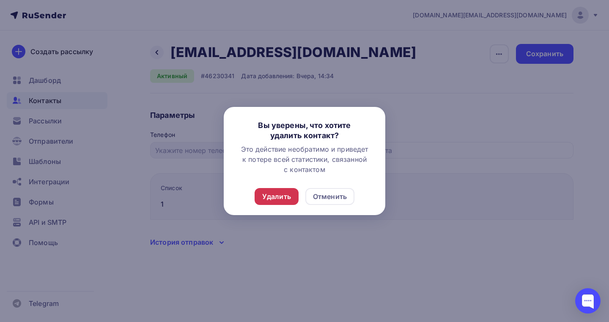
click at [281, 199] on div "Удалить" at bounding box center [276, 196] width 29 height 10
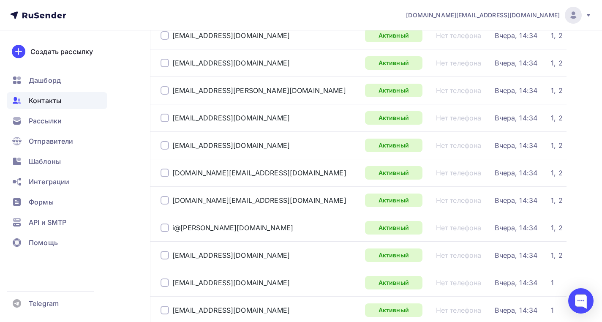
scroll to position [1065, 0]
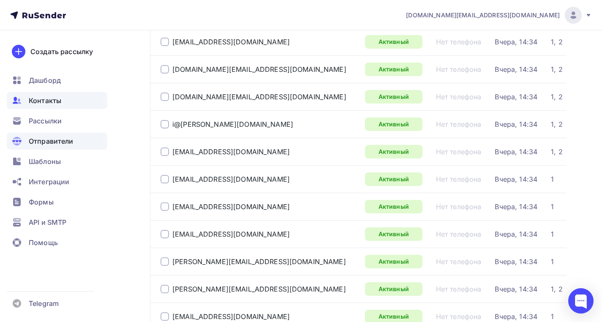
click at [52, 139] on span "Отправители" at bounding box center [51, 141] width 45 height 10
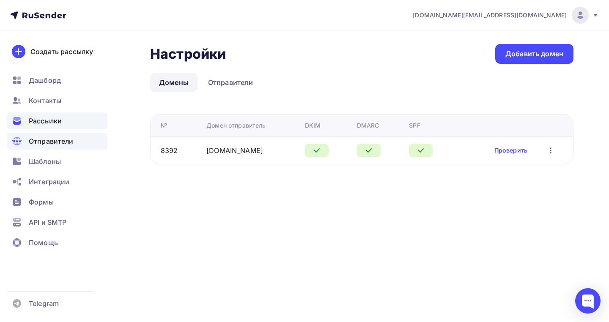
click at [54, 124] on span "Рассылки" at bounding box center [45, 121] width 33 height 10
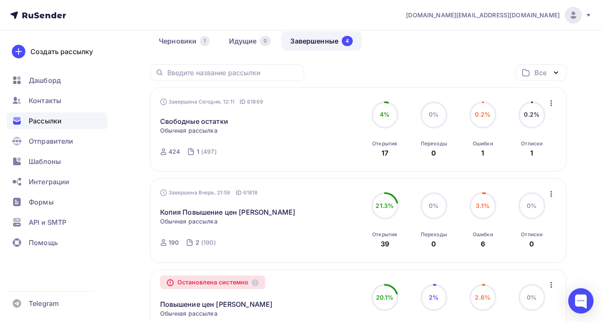
scroll to position [46, 0]
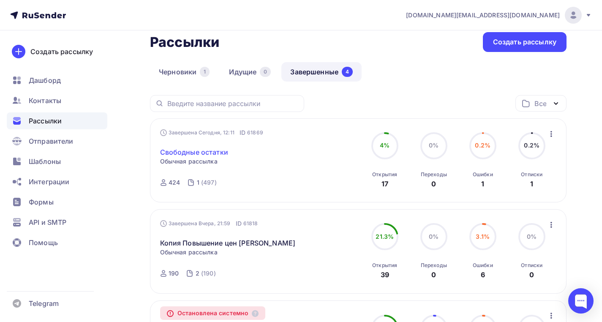
click at [194, 157] on link "Свободные остатки" at bounding box center [194, 152] width 68 height 10
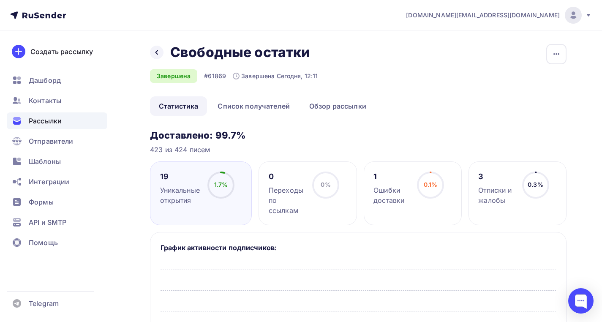
click at [385, 179] on div "1" at bounding box center [392, 177] width 36 height 10
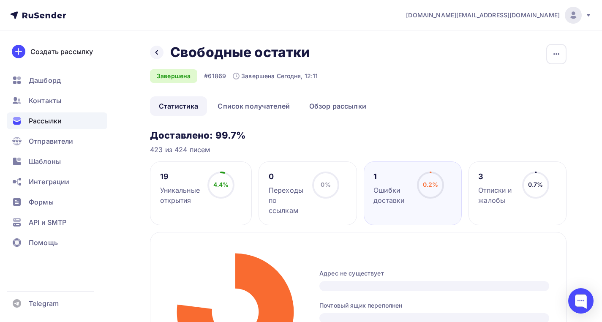
scroll to position [290, 0]
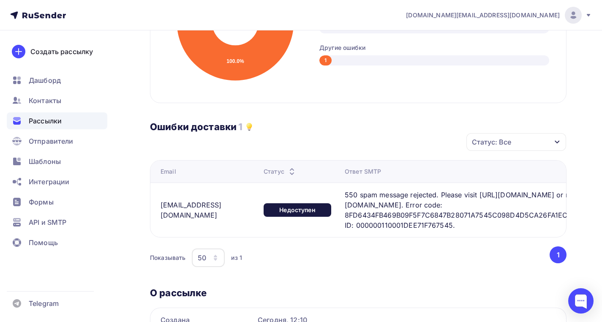
drag, startPoint x: 155, startPoint y: 220, endPoint x: 202, endPoint y: 214, distance: 47.3
click at [202, 214] on td "buh3@52bg.ru" at bounding box center [205, 210] width 110 height 55
click at [191, 214] on div "buh3@52bg.ru" at bounding box center [206, 210] width 90 height 20
drag, startPoint x: 161, startPoint y: 216, endPoint x: 213, endPoint y: 211, distance: 53.0
click at [213, 211] on div "buh3@52bg.ru" at bounding box center [209, 210] width 96 height 20
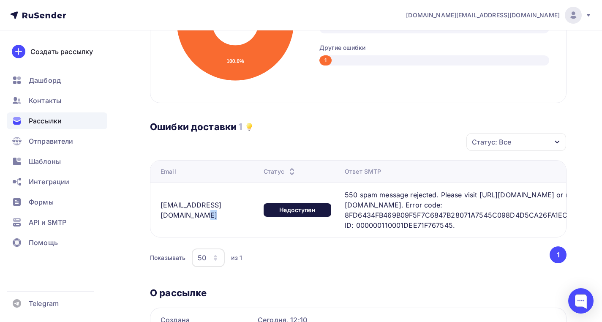
copy div "buh3@52bg.ru"
click at [74, 126] on div "Рассылки" at bounding box center [57, 120] width 101 height 17
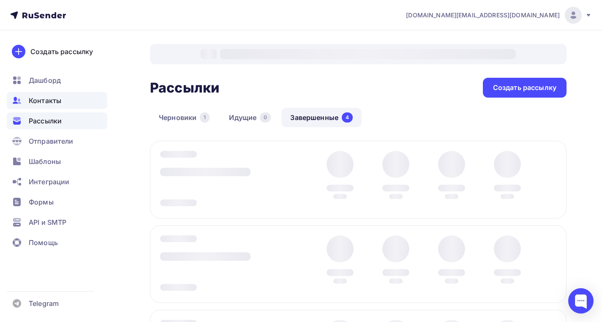
click at [59, 106] on div "Контакты" at bounding box center [57, 100] width 101 height 17
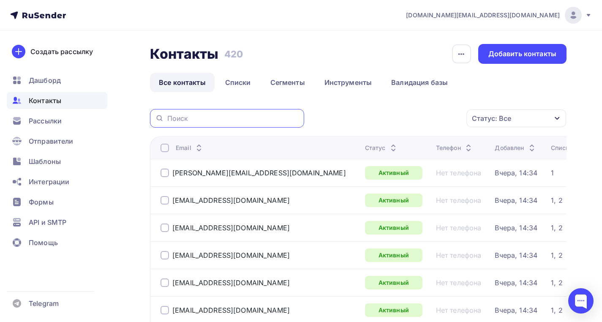
click at [171, 116] on input "text" at bounding box center [233, 118] width 132 height 9
paste input "buh3@52bg.ru"
type input "buh3@52bg.ru"
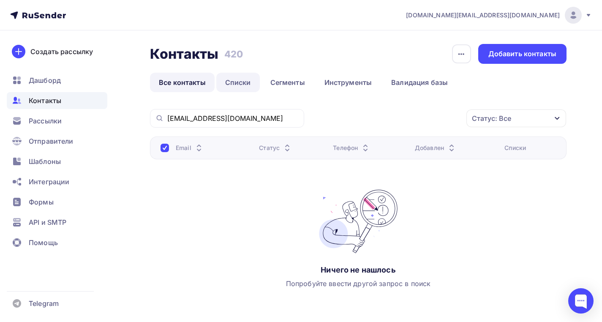
click at [229, 78] on link "Списки" at bounding box center [238, 82] width 44 height 19
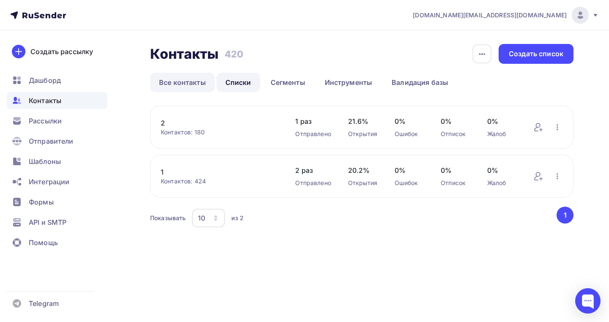
click at [198, 83] on link "Все контакты" at bounding box center [182, 82] width 65 height 19
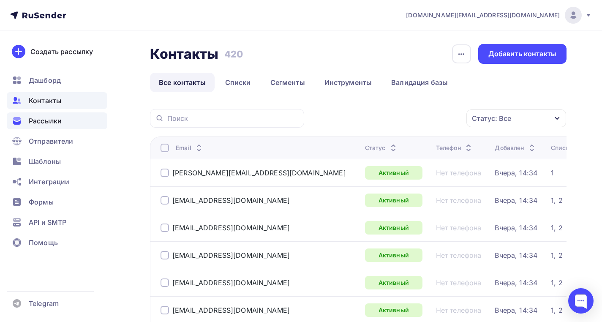
click at [33, 119] on span "Рассылки" at bounding box center [45, 121] width 33 height 10
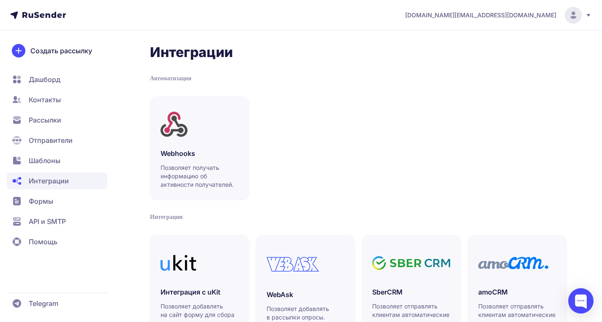
click at [56, 127] on span "Рассылки" at bounding box center [57, 120] width 101 height 17
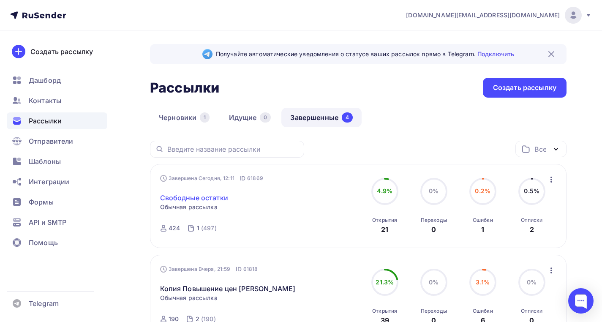
click at [184, 196] on link "Свободные остатки" at bounding box center [194, 198] width 68 height 10
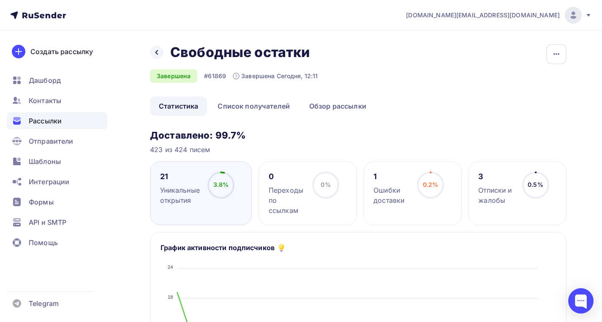
click at [496, 189] on div "Отписки и жалобы" at bounding box center [496, 195] width 36 height 20
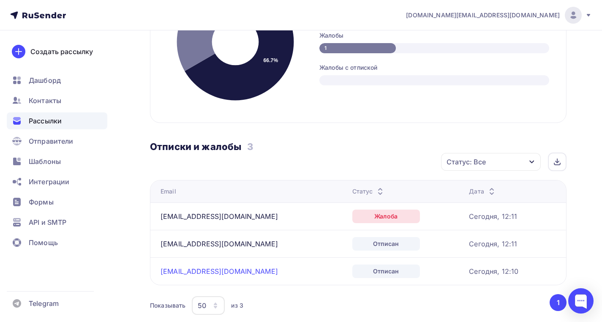
scroll to position [284, 0]
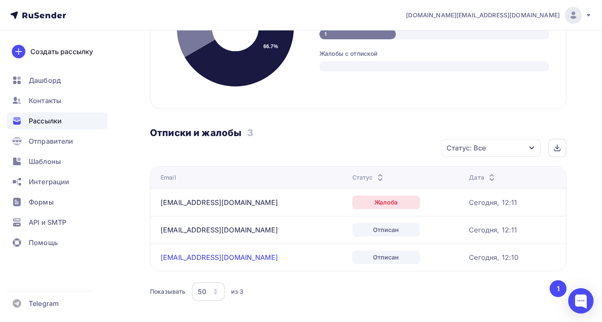
click at [198, 258] on link "[EMAIL_ADDRESS][DOMAIN_NAME]" at bounding box center [219, 257] width 117 height 8
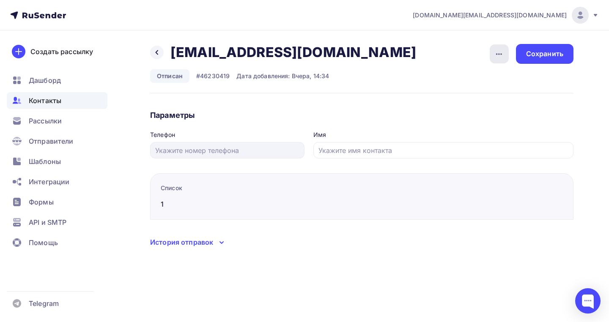
click at [498, 55] on icon "button" at bounding box center [499, 54] width 10 height 10
click at [454, 87] on link "Удалить" at bounding box center [466, 80] width 91 height 17
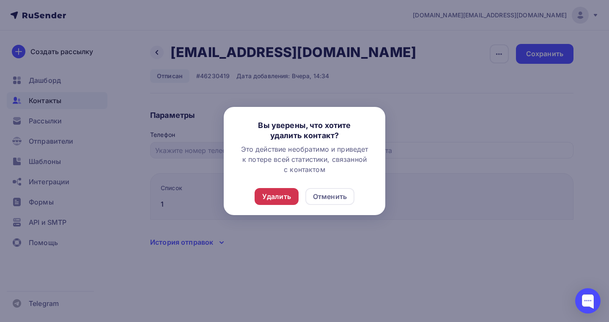
click at [289, 193] on div "Удалить" at bounding box center [276, 196] width 29 height 10
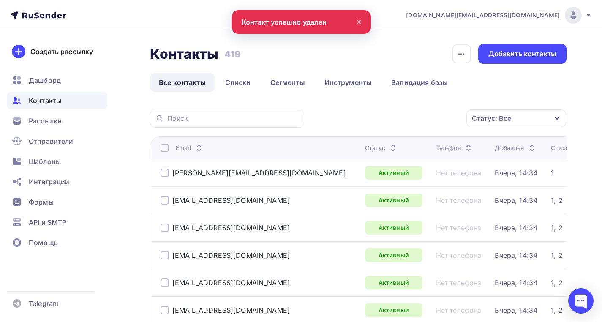
click at [48, 104] on span "Контакты" at bounding box center [45, 101] width 33 height 10
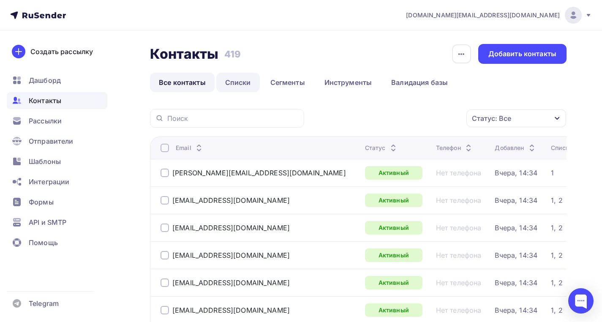
click at [235, 86] on link "Списки" at bounding box center [238, 82] width 44 height 19
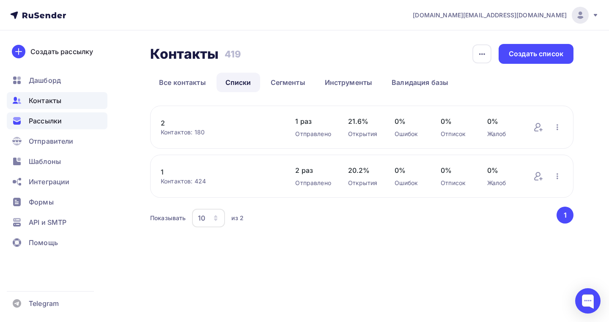
click at [61, 117] on span "Рассылки" at bounding box center [45, 121] width 33 height 10
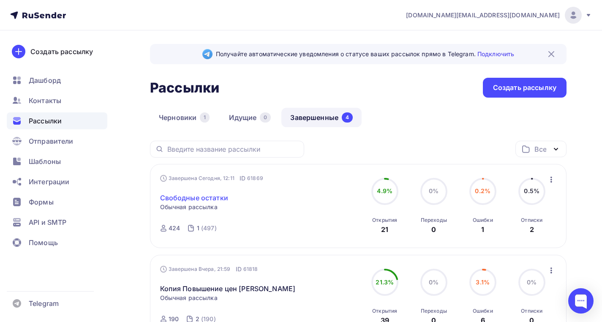
click at [202, 195] on link "Свободные остатки" at bounding box center [194, 198] width 68 height 10
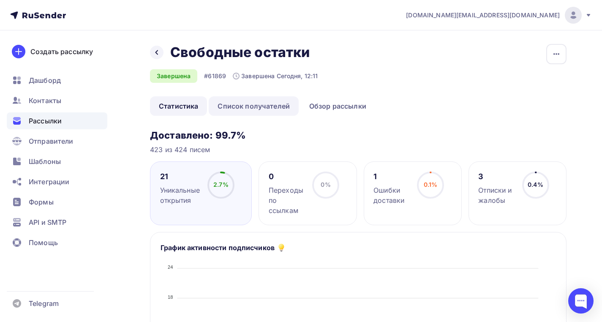
click at [232, 112] on link "Список получателей" at bounding box center [254, 105] width 90 height 19
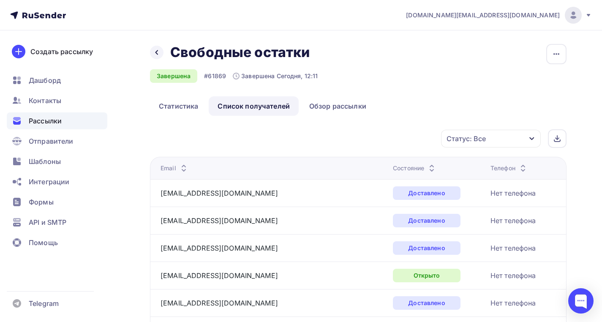
click at [393, 167] on div "Состояние" at bounding box center [415, 168] width 44 height 8
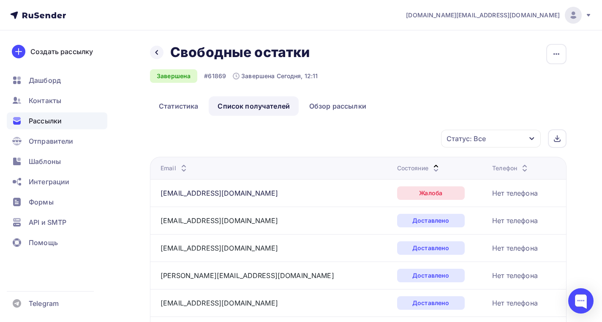
click at [397, 167] on div "Состояние" at bounding box center [419, 168] width 44 height 8
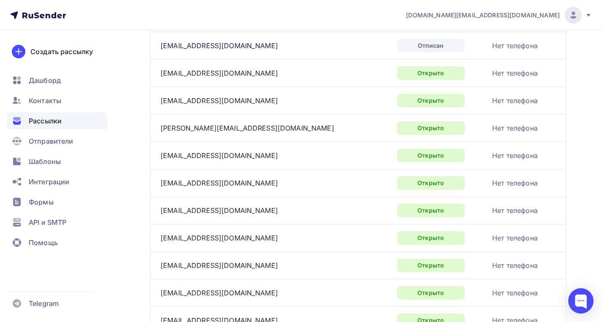
scroll to position [273, 0]
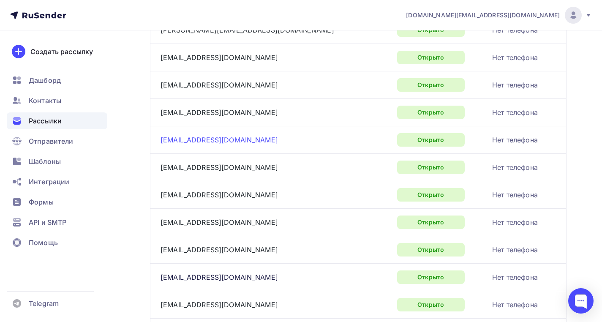
click at [194, 139] on link "optovik_2022@mail.ru" at bounding box center [219, 140] width 117 height 8
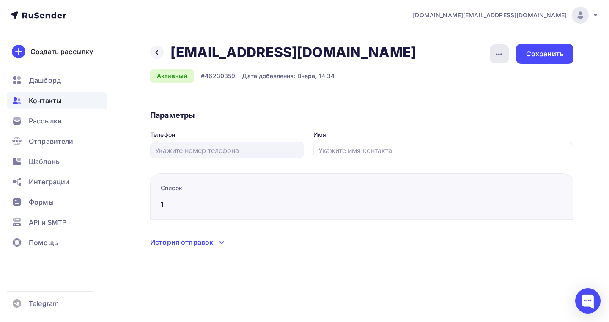
click at [491, 49] on div "button" at bounding box center [498, 53] width 19 height 19
click at [458, 80] on div "Удалить" at bounding box center [466, 80] width 81 height 10
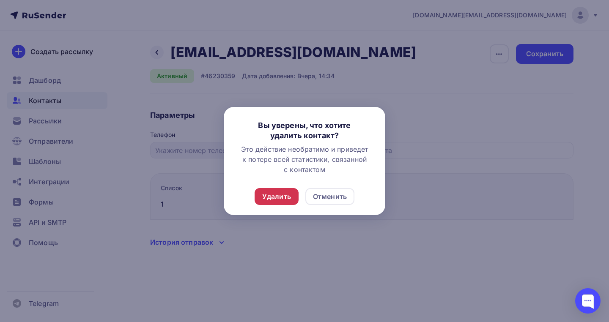
click at [280, 194] on div "Удалить" at bounding box center [276, 196] width 29 height 10
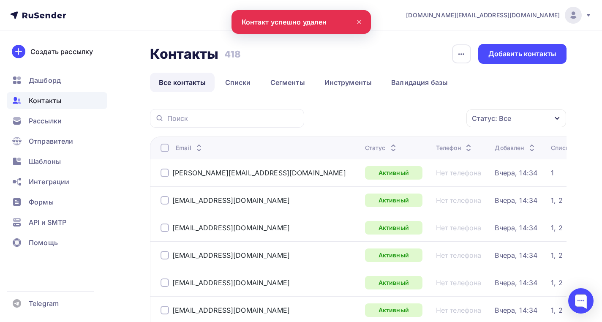
scroll to position [66, 0]
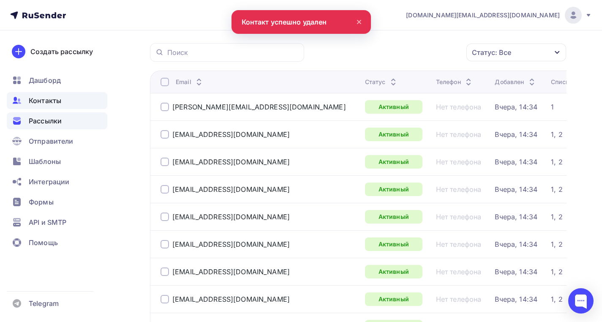
click at [57, 121] on span "Рассылки" at bounding box center [45, 121] width 33 height 10
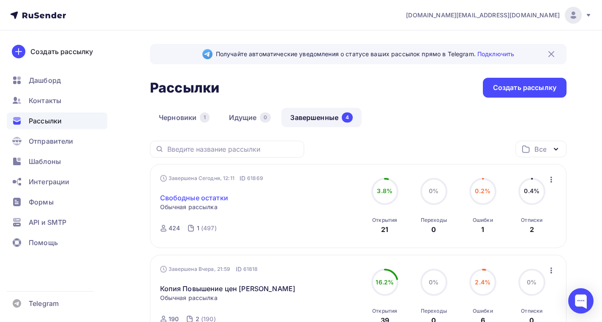
click at [191, 197] on link "Свободные остатки" at bounding box center [194, 198] width 68 height 10
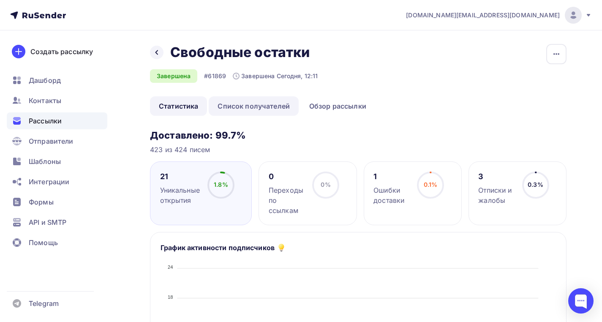
click at [234, 105] on link "Список получателей" at bounding box center [254, 105] width 90 height 19
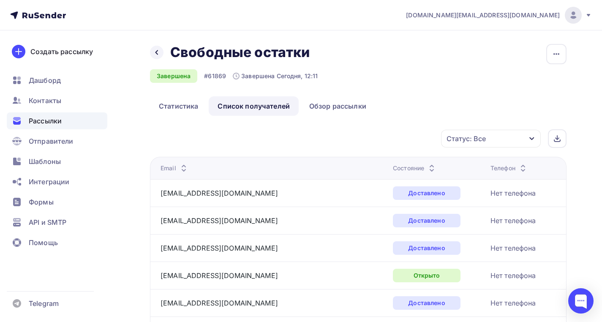
click at [393, 165] on div "Состояние" at bounding box center [415, 168] width 44 height 8
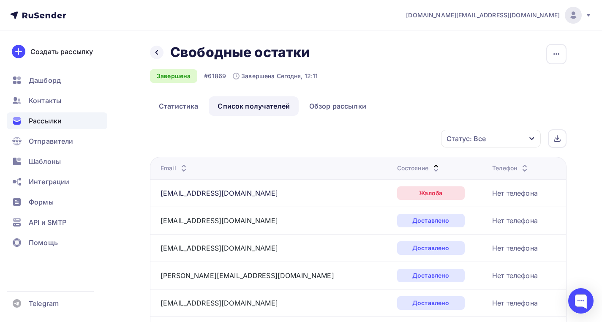
click at [394, 165] on th "Состояние" at bounding box center [441, 168] width 95 height 22
click at [397, 166] on div "Состояние" at bounding box center [419, 168] width 44 height 8
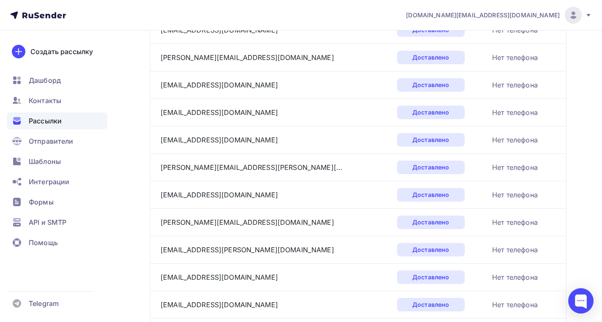
scroll to position [1297, 0]
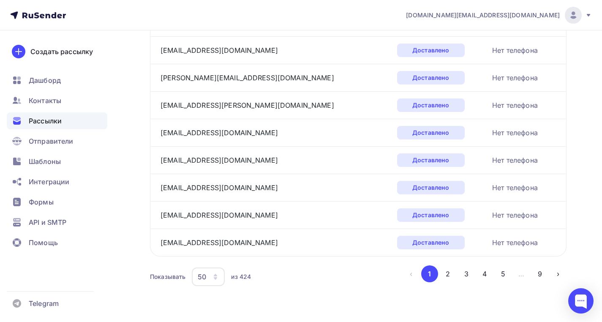
click at [65, 117] on div "Рассылки" at bounding box center [57, 120] width 101 height 17
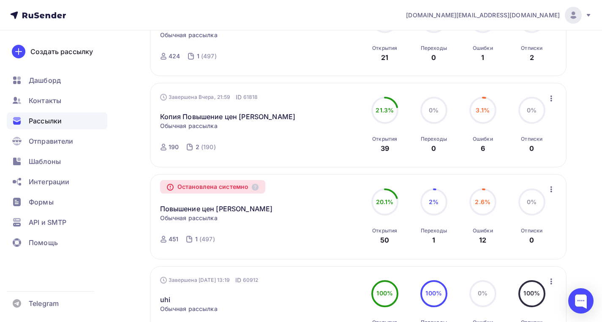
scroll to position [94, 0]
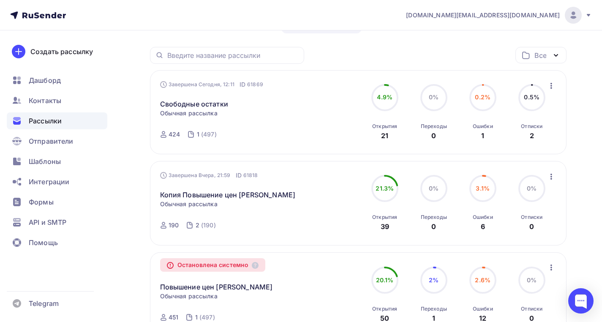
click at [65, 125] on div "Рассылки" at bounding box center [57, 120] width 101 height 17
click at [57, 104] on span "Контакты" at bounding box center [45, 101] width 33 height 10
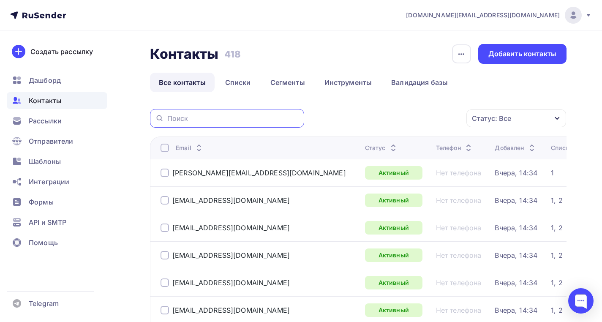
click at [209, 115] on input "text" at bounding box center [233, 118] width 132 height 9
type input "у"
type input "enz"
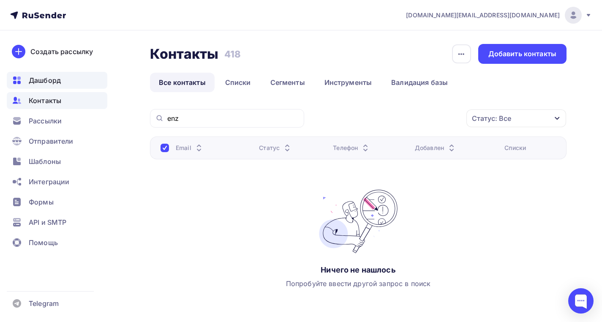
click at [74, 85] on div "Дашборд" at bounding box center [57, 80] width 101 height 17
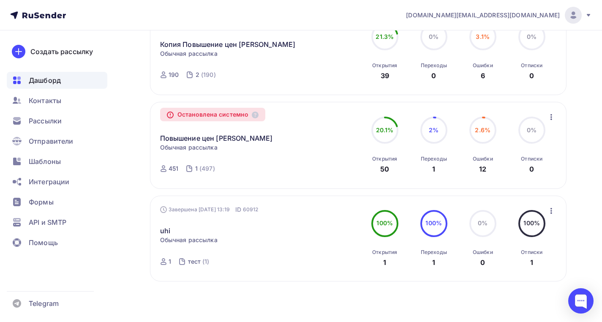
scroll to position [120, 0]
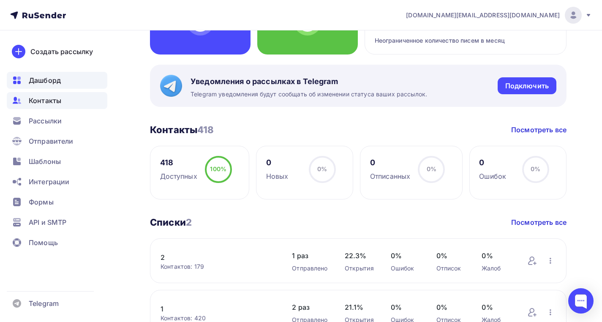
click at [43, 99] on span "Контакты" at bounding box center [45, 101] width 33 height 10
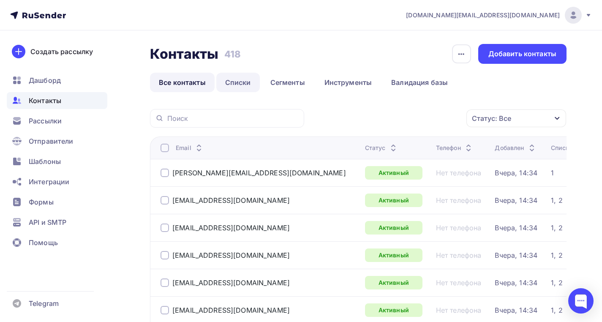
click at [246, 76] on link "Списки" at bounding box center [238, 82] width 44 height 19
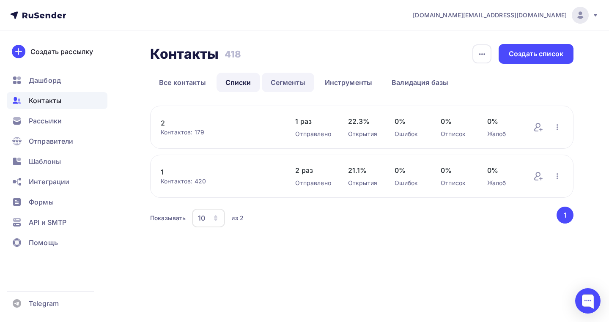
click at [281, 79] on link "Сегменты" at bounding box center [288, 82] width 52 height 19
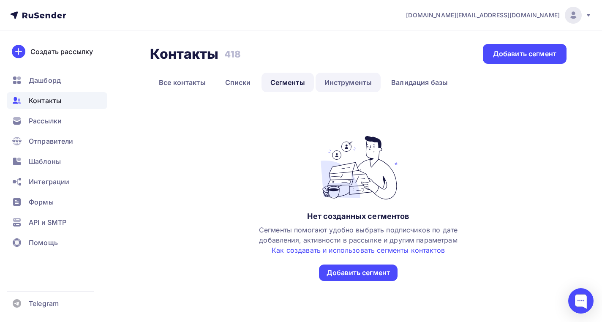
click at [339, 85] on link "Инструменты" at bounding box center [349, 82] width 66 height 19
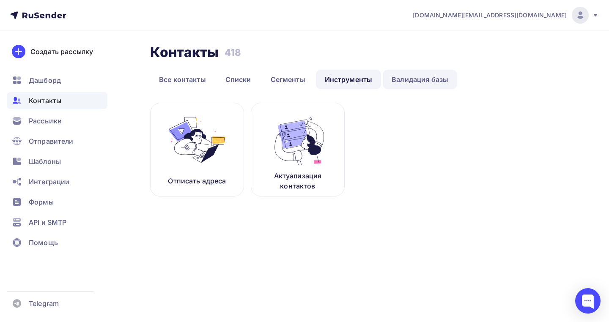
click at [409, 83] on link "Валидация базы" at bounding box center [419, 79] width 74 height 19
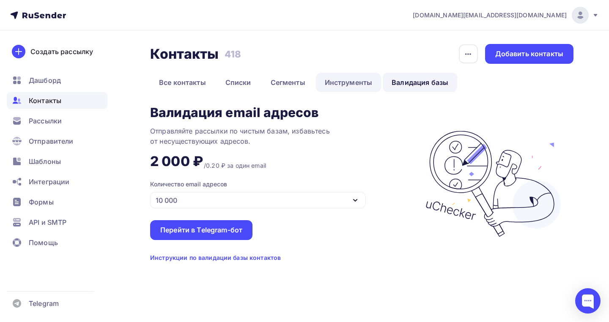
click at [359, 86] on link "Инструменты" at bounding box center [349, 82] width 66 height 19
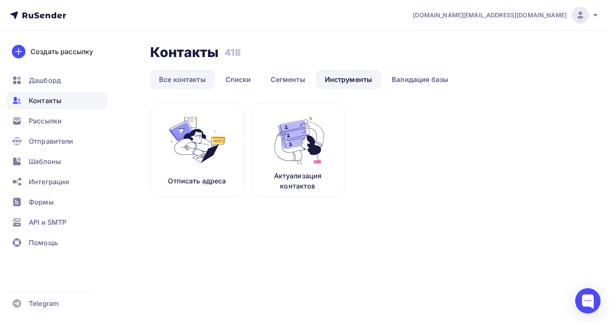
click at [173, 74] on link "Все контакты" at bounding box center [182, 79] width 65 height 19
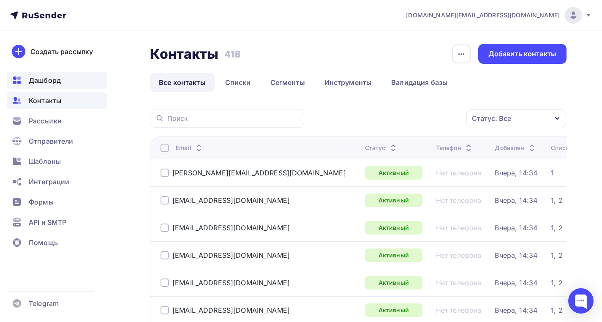
click at [48, 79] on span "Дашборд" at bounding box center [45, 80] width 32 height 10
